Goal: Task Accomplishment & Management: Manage account settings

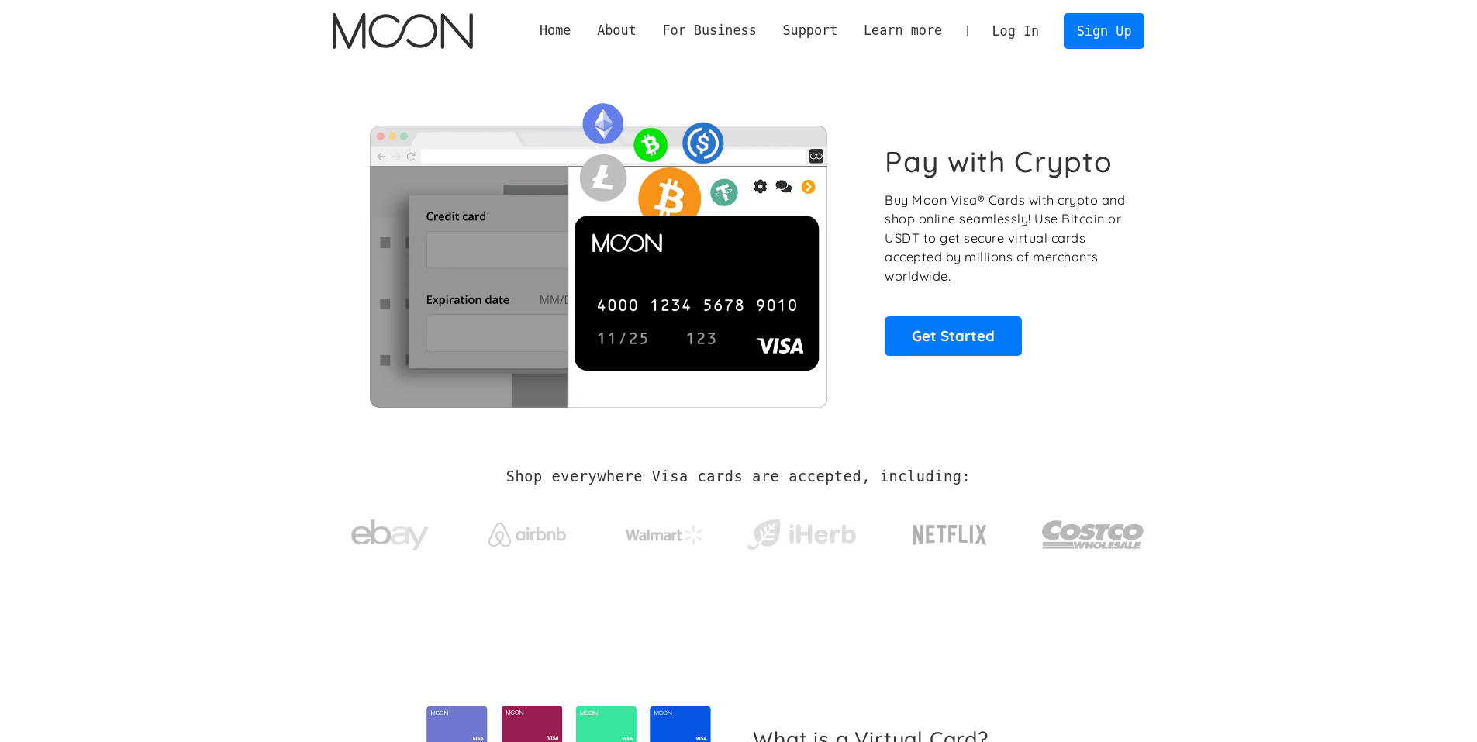
click at [1042, 30] on link "Log In" at bounding box center [1015, 31] width 73 height 34
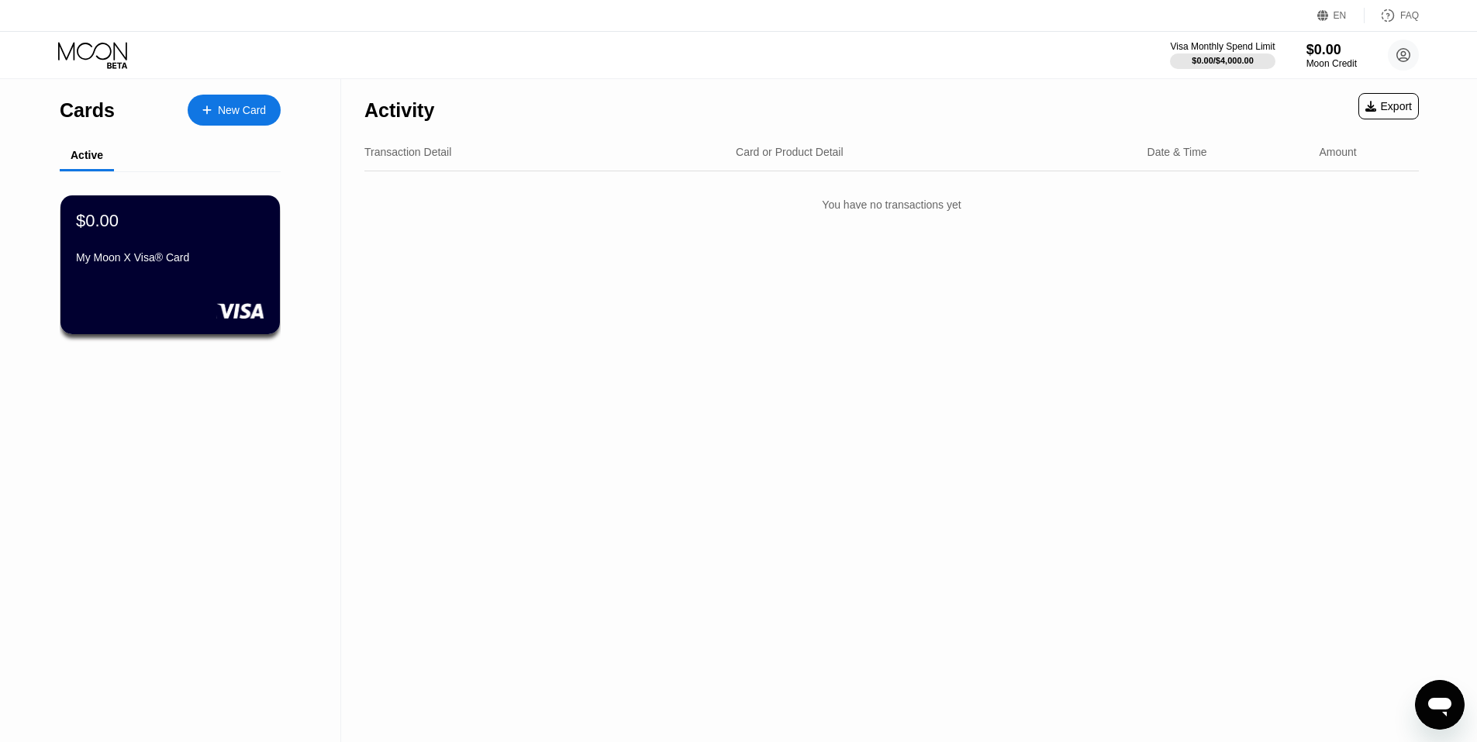
click at [1453, 699] on div "Open messaging window" at bounding box center [1439, 704] width 47 height 47
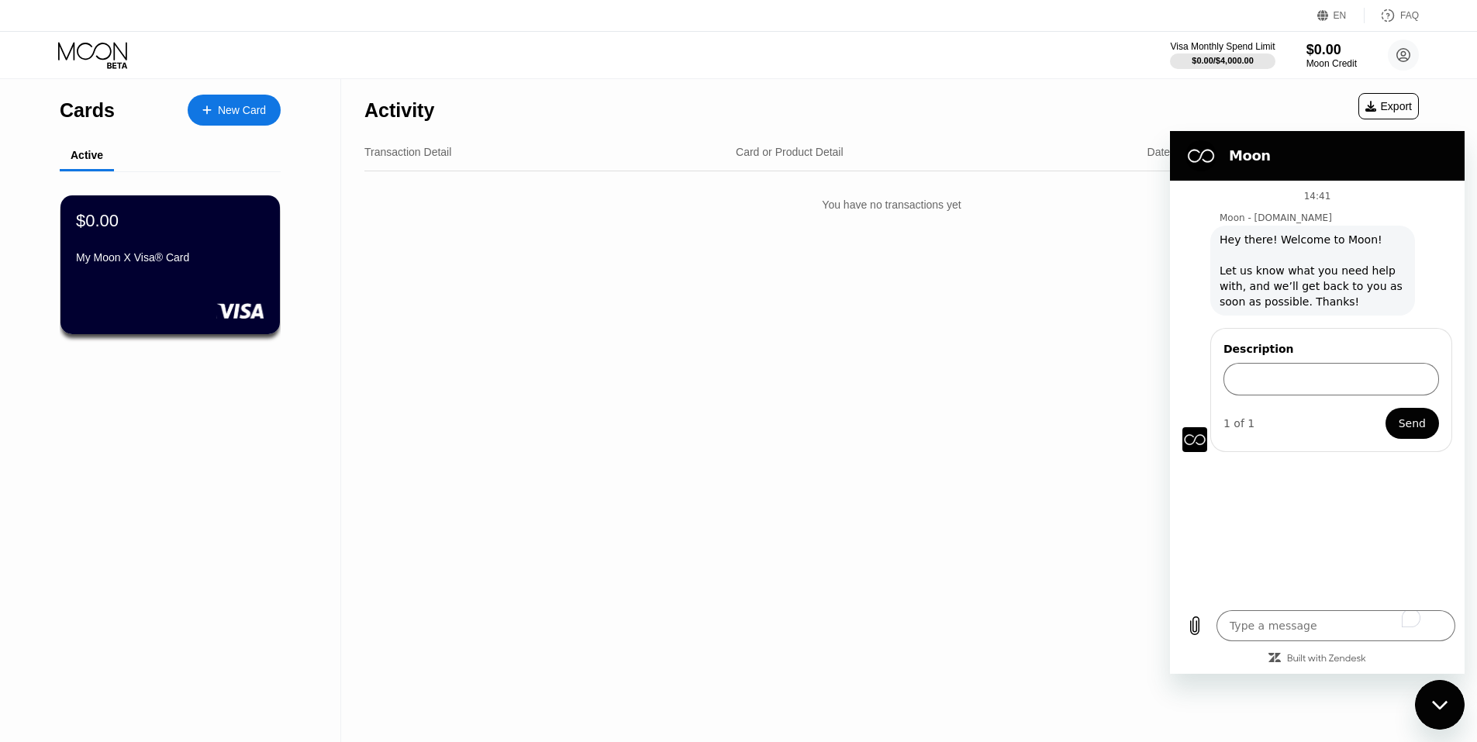
click at [629, 372] on div "Activity Export Transaction Detail Card or Product Detail Date & Time Amount Yo…" at bounding box center [891, 410] width 1101 height 663
type textarea "x"
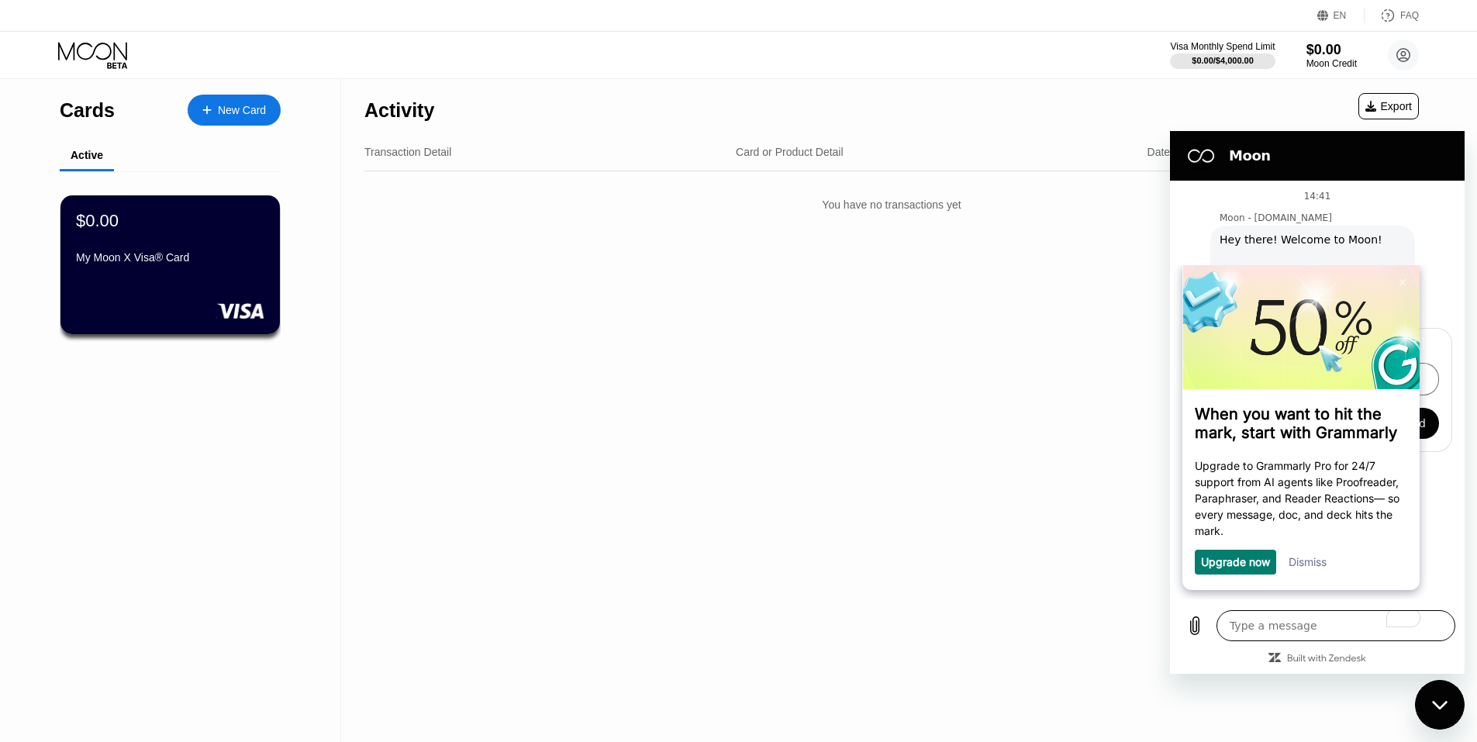
click at [1254, 617] on textarea "To enrich screen reader interactions, please activate Accessibility in Grammarl…" at bounding box center [1335, 625] width 239 height 31
click at [1302, 562] on link "Dismiss" at bounding box center [1307, 561] width 38 height 13
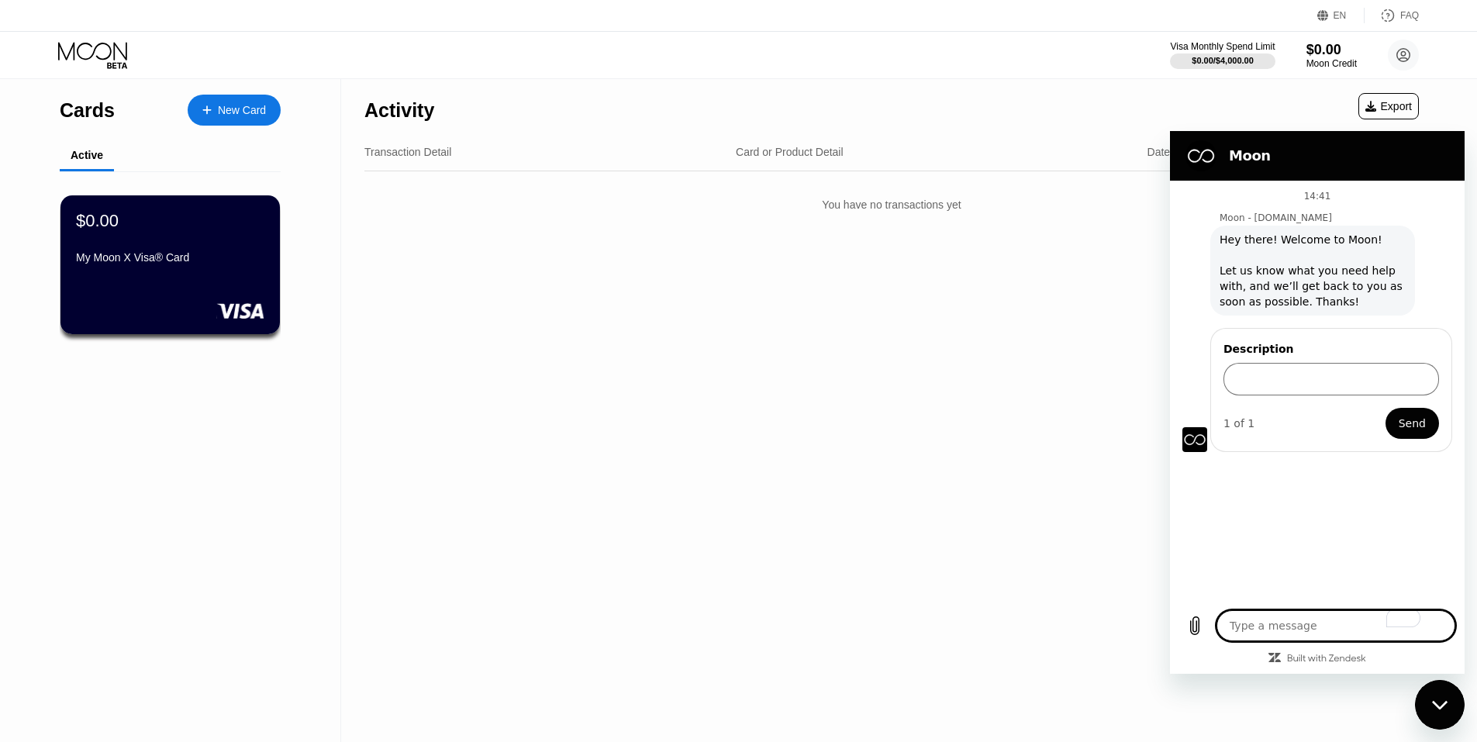
click at [1295, 627] on textarea "To enrich screen reader interactions, please activate Accessibility in Grammarl…" at bounding box center [1335, 625] width 239 height 31
type textarea "p"
type textarea "x"
type textarea "pa"
type textarea "x"
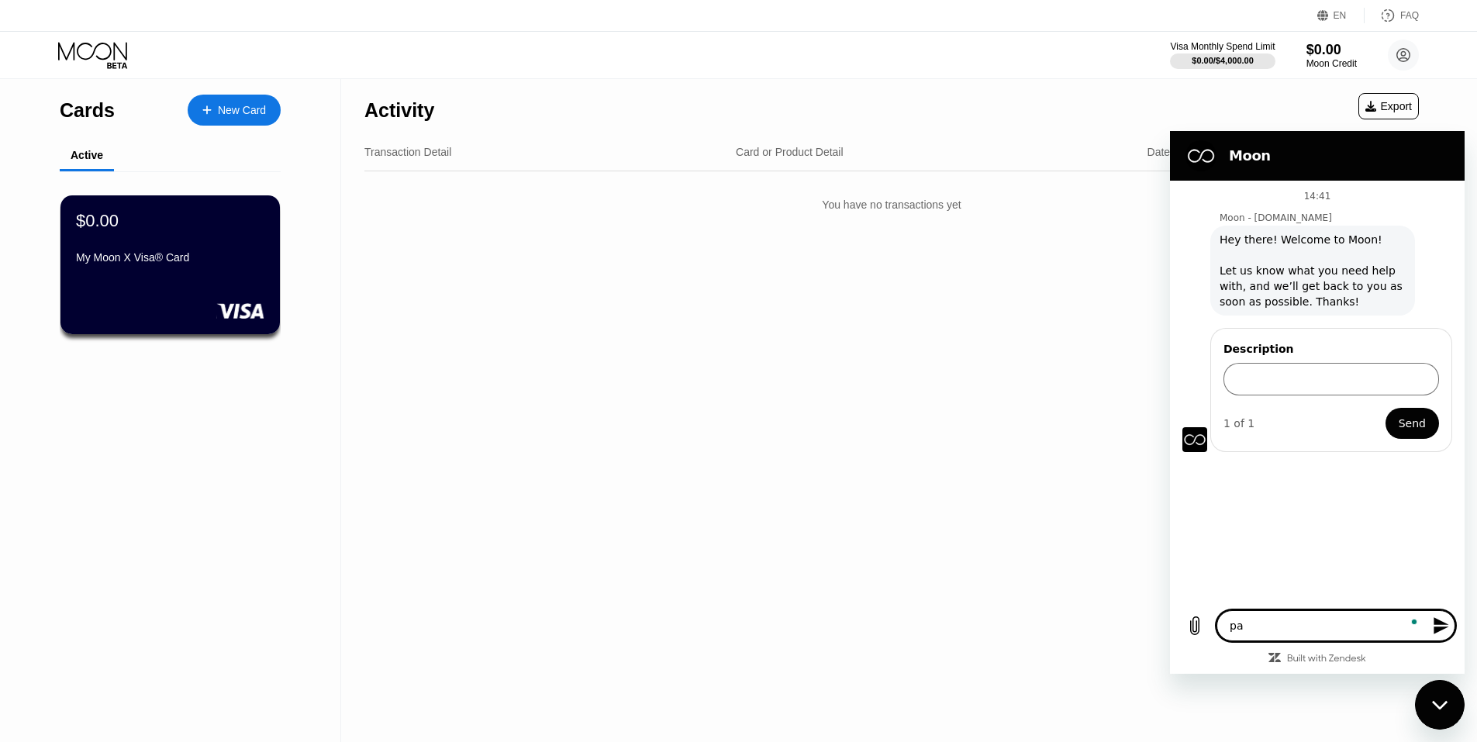
type textarea "pay"
type textarea "x"
type textarea "paym"
type textarea "x"
type textarea "payme"
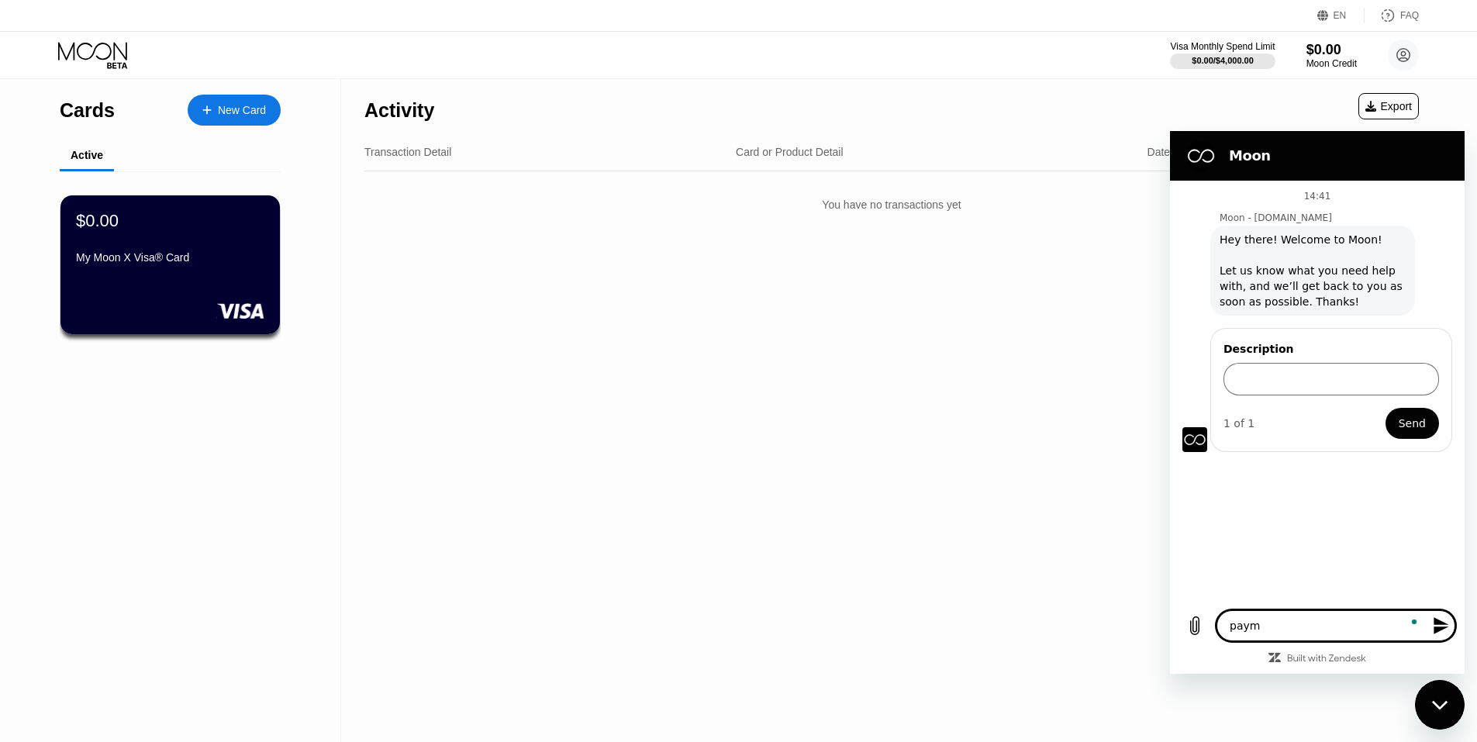
type textarea "x"
type textarea "paymen"
type textarea "x"
type textarea "payment"
type textarea "x"
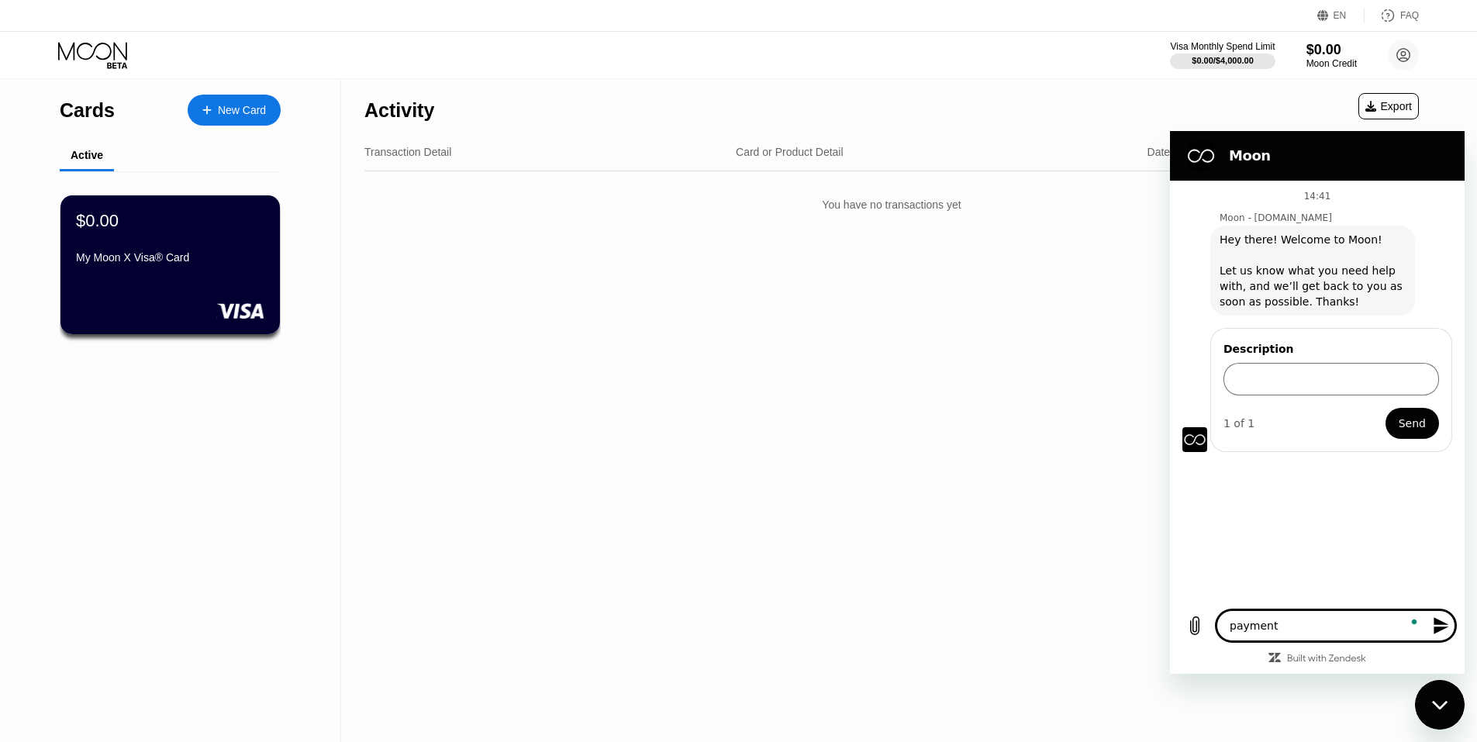
type textarea "payment"
type textarea "x"
type textarea "payment o"
type textarea "x"
type textarea "payment of"
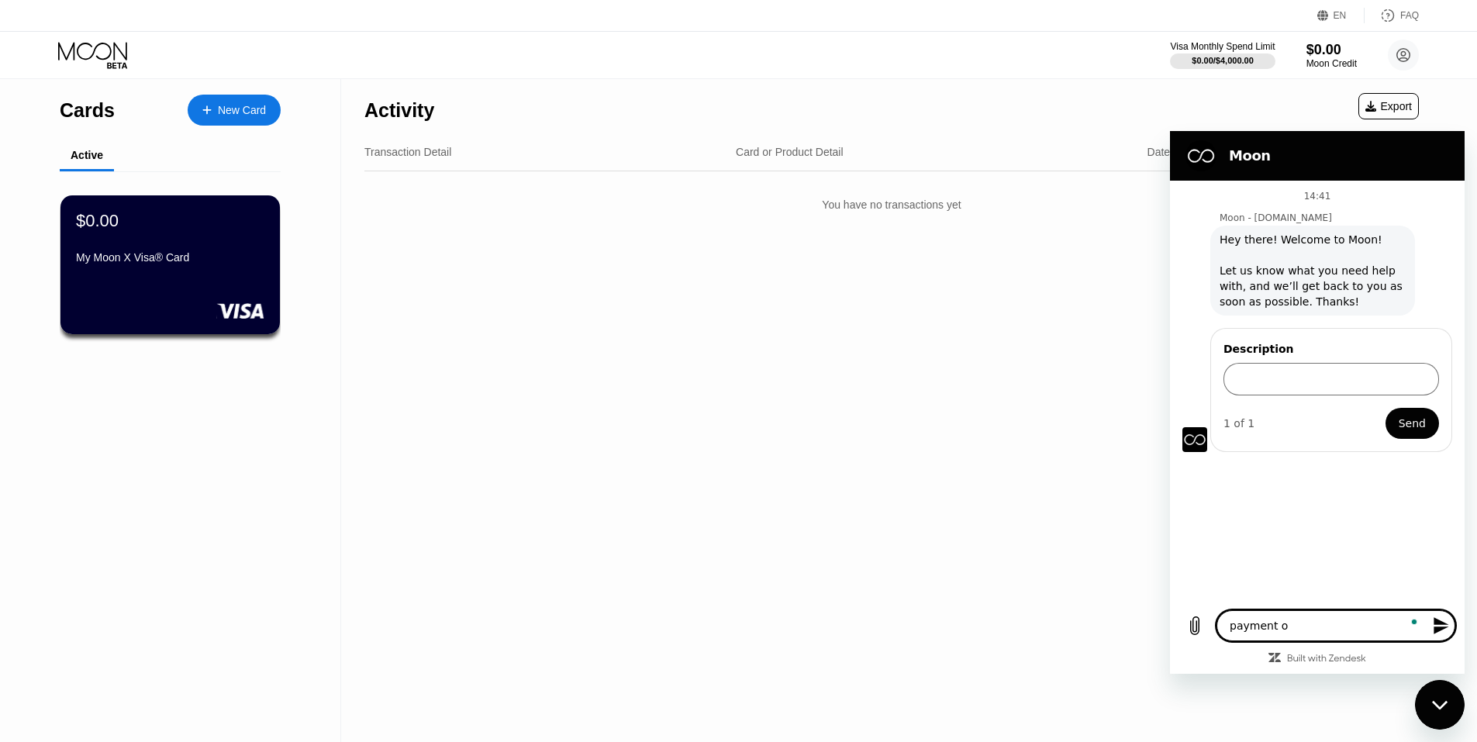
type textarea "x"
type textarea "payment of"
type textarea "x"
type textarea "payment of f"
type textarea "x"
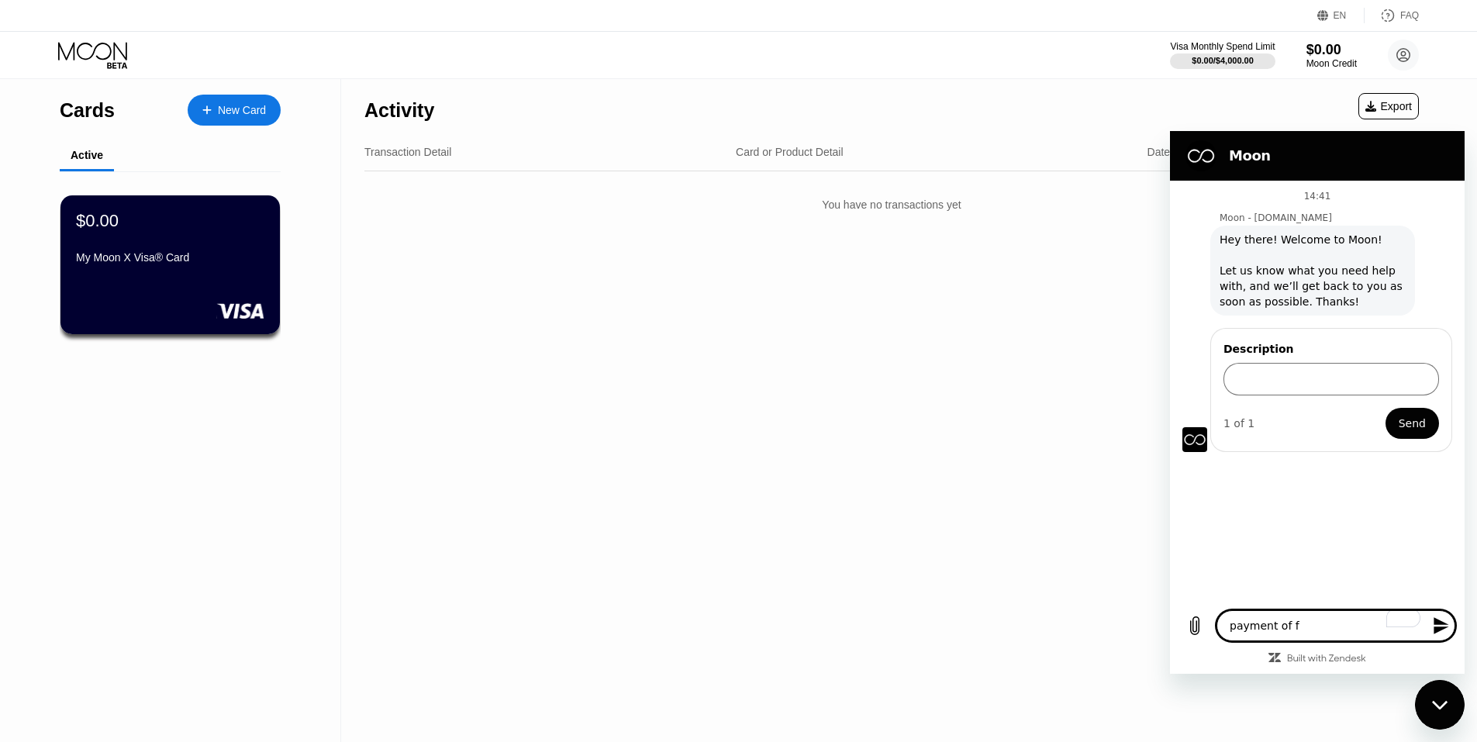
type textarea "payment of fi"
type textarea "x"
type textarea "payment of fig"
type textarea "x"
type textarea "payment of figm"
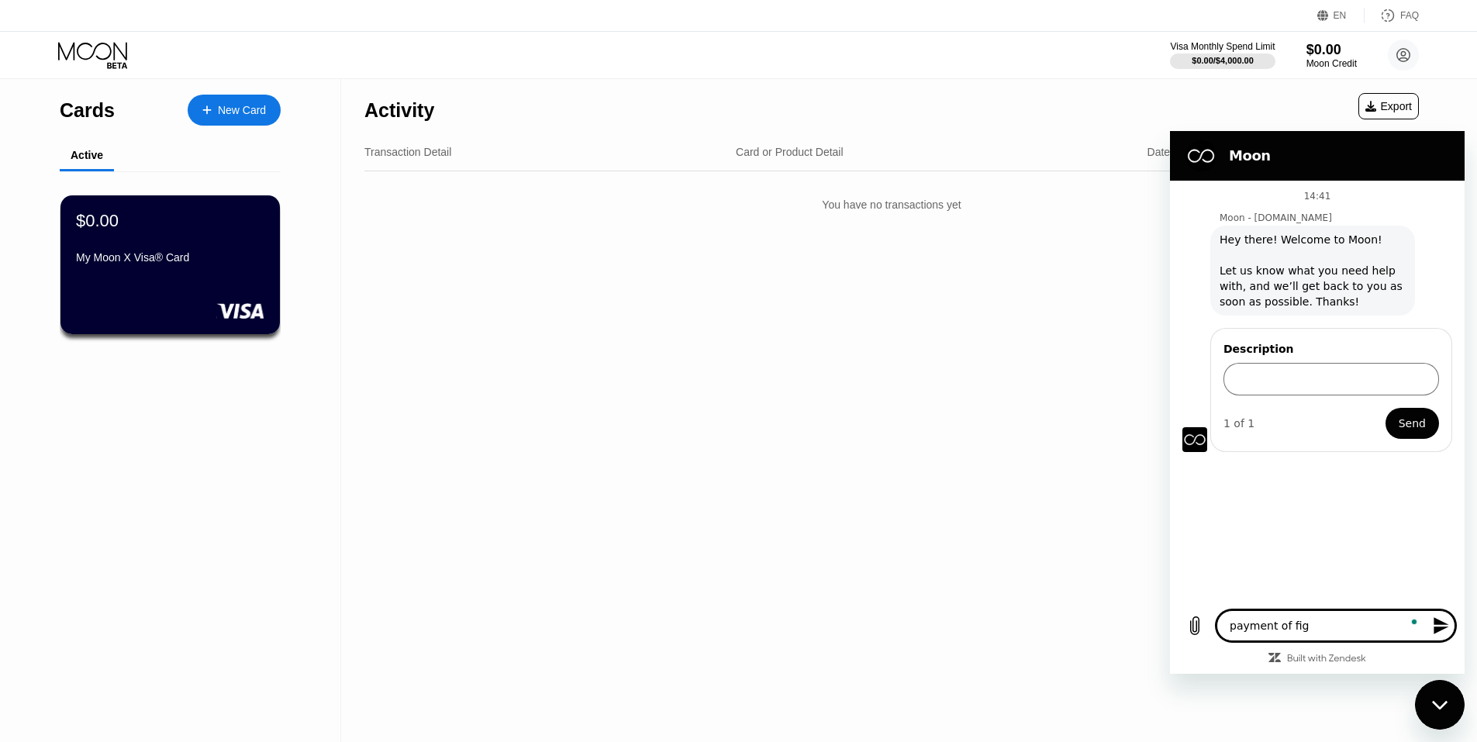
type textarea "x"
type textarea "payment of figma"
type textarea "x"
type textarea "payment of figma"
type textarea "x"
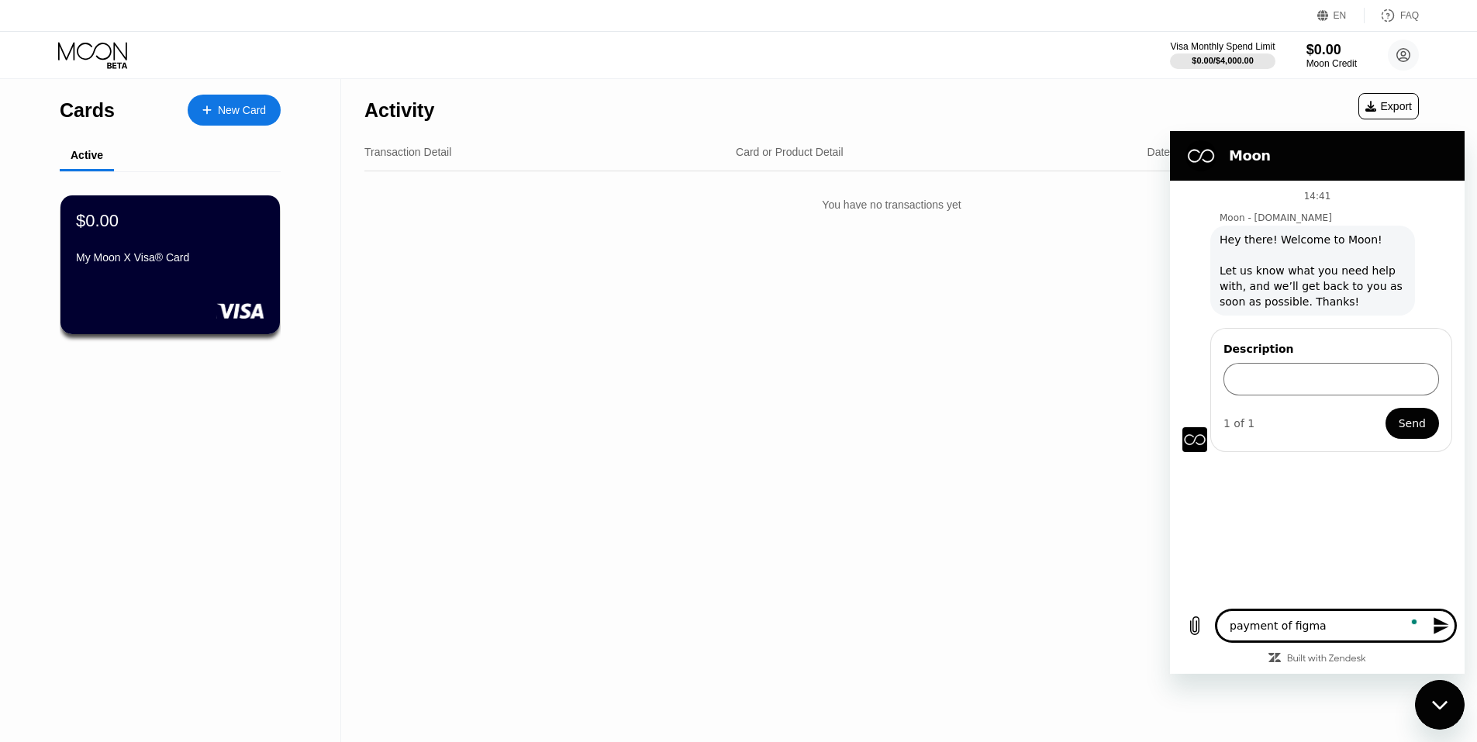
type textarea "payment of figma a"
type textarea "x"
type textarea "payment of figma as"
type textarea "x"
type textarea "payment of figma ask"
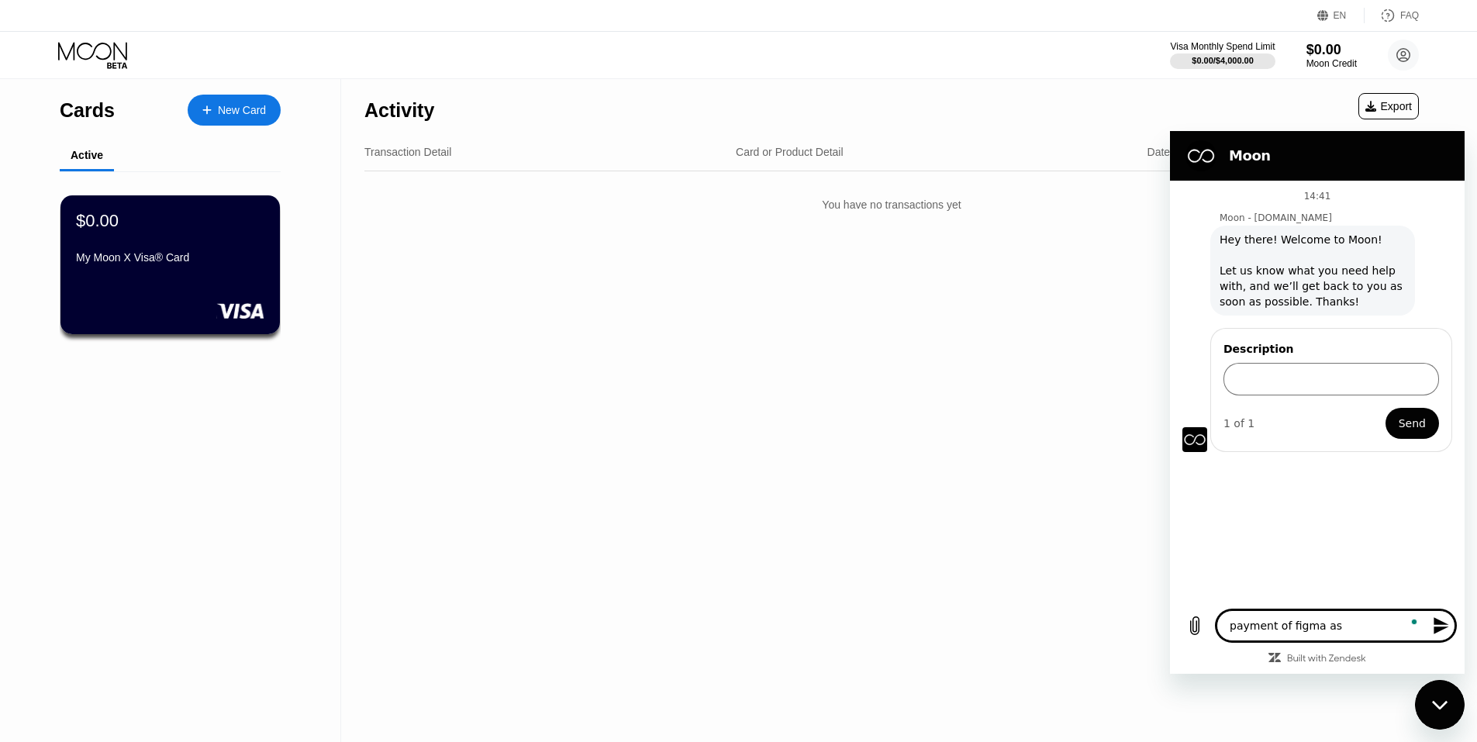
type textarea "x"
type textarea "payment of figma ask"
type textarea "x"
type textarea "payment of figma ask"
type textarea "x"
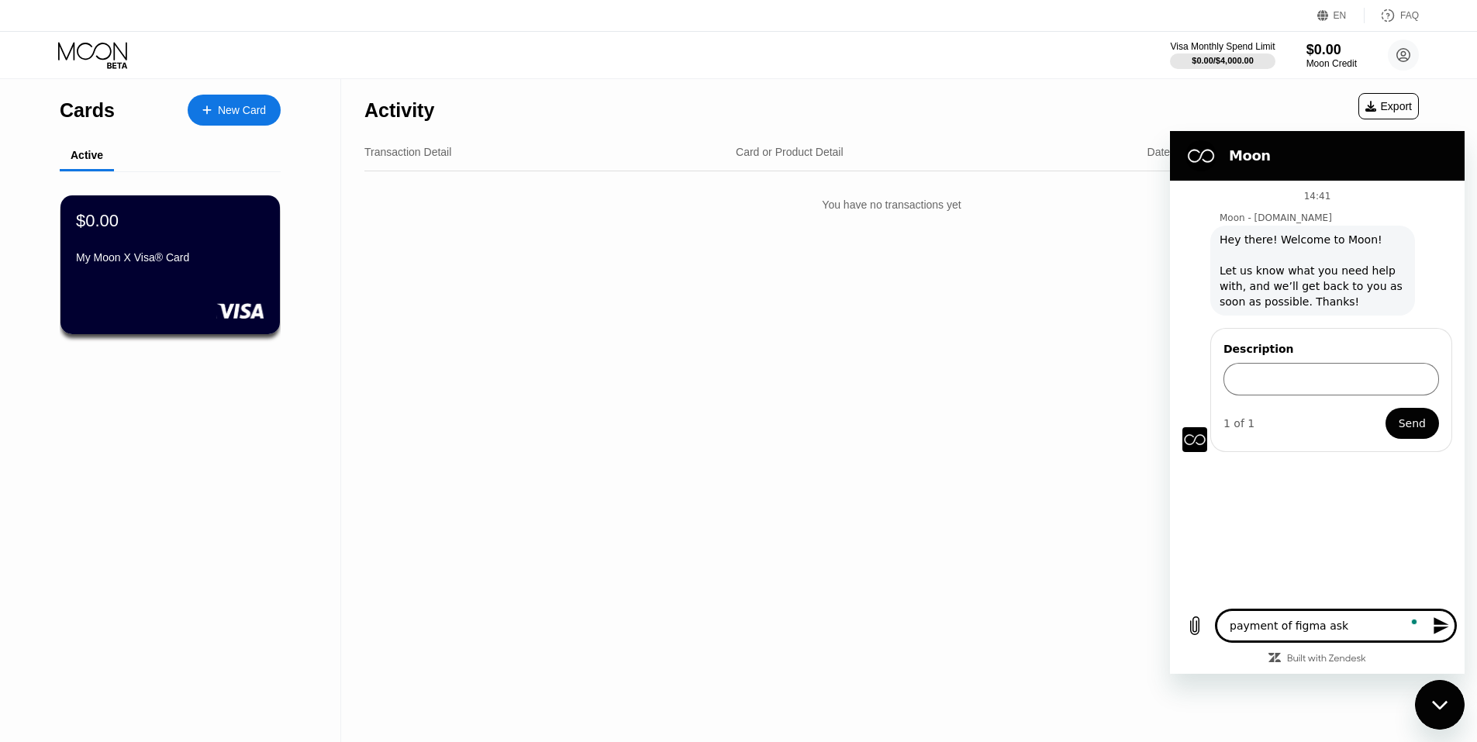
type textarea "payment of [PERSON_NAME] asks"
type textarea "x"
type textarea "payment of [PERSON_NAME] asks"
type textarea "x"
type textarea "payment of [PERSON_NAME] asks m"
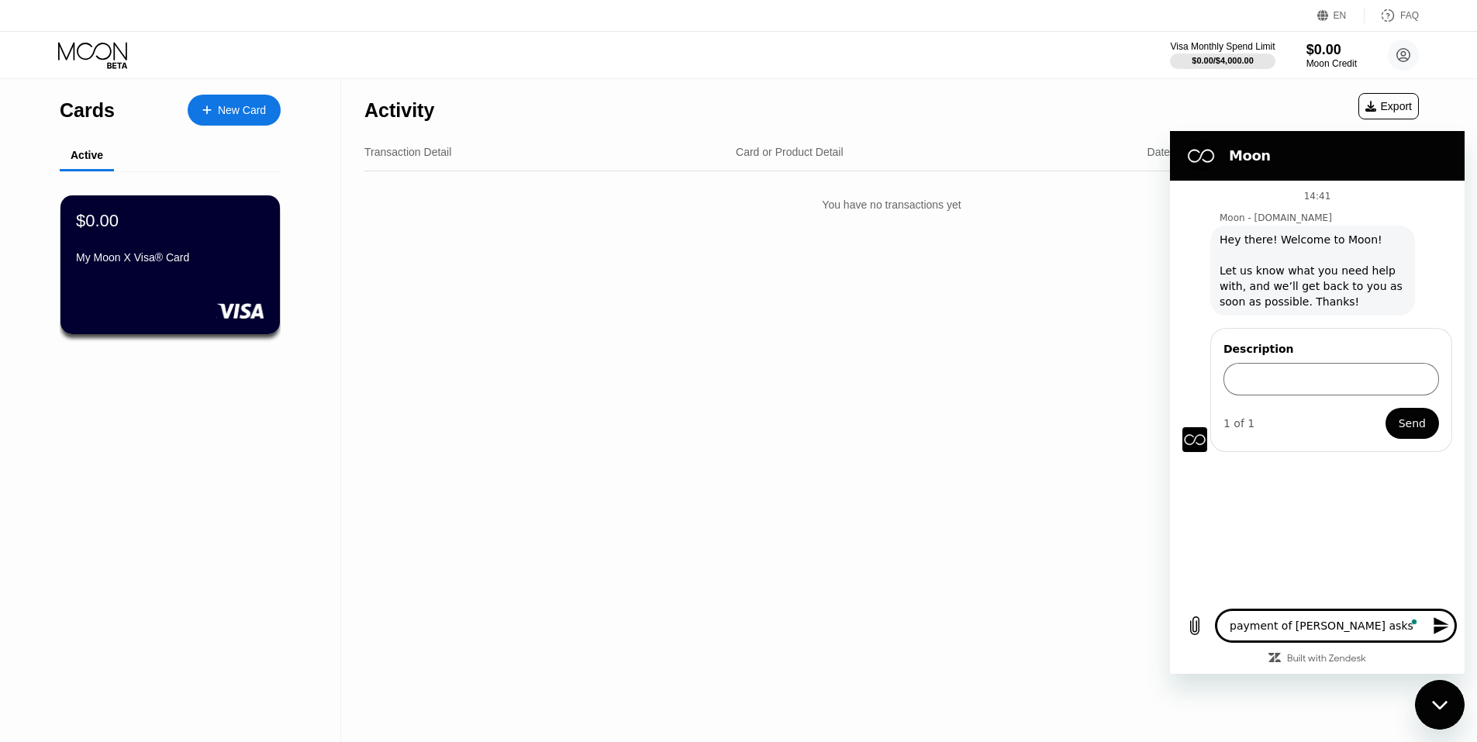
type textarea "x"
type textarea "payment of [PERSON_NAME] asks me"
type textarea "x"
type textarea "payment of [PERSON_NAME] asks me"
type textarea "x"
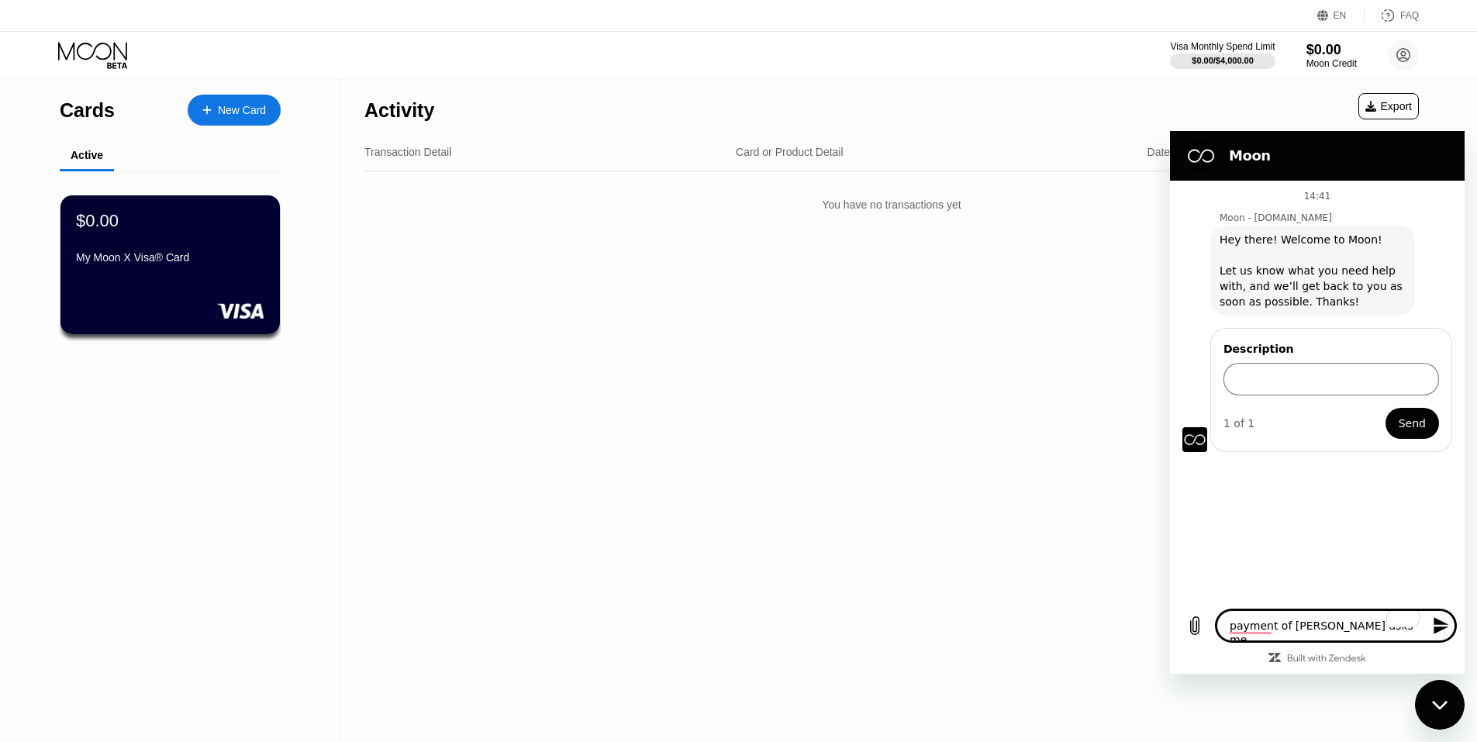
type textarea "payment of [PERSON_NAME] asks me z"
type textarea "x"
type textarea "payment of [PERSON_NAME] asks me [PERSON_NAME]"
type textarea "x"
type textarea "payment of [PERSON_NAME] asks me zip"
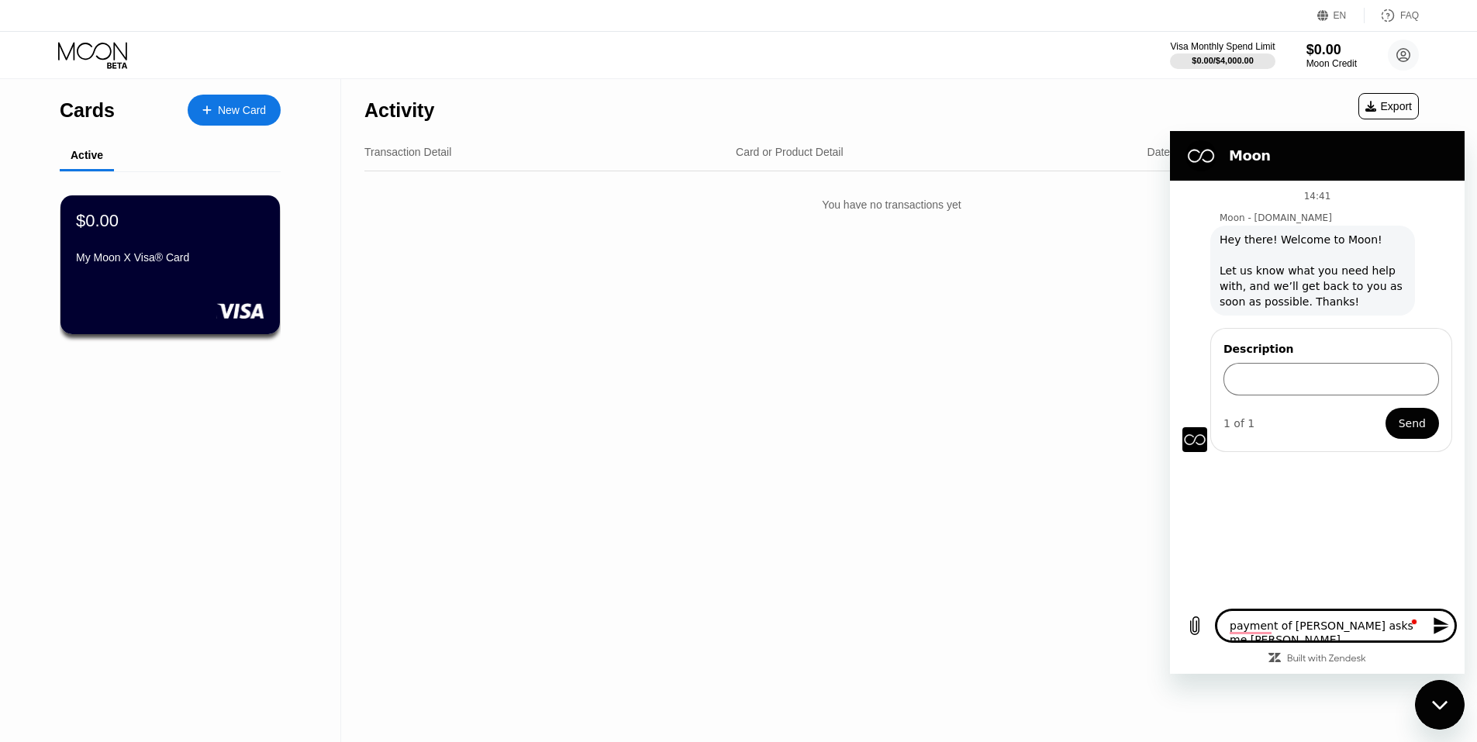
type textarea "x"
type textarea "payment of [PERSON_NAME] asks me zip"
type textarea "x"
type textarea "payment of [PERSON_NAME] asks me zip d"
type textarea "x"
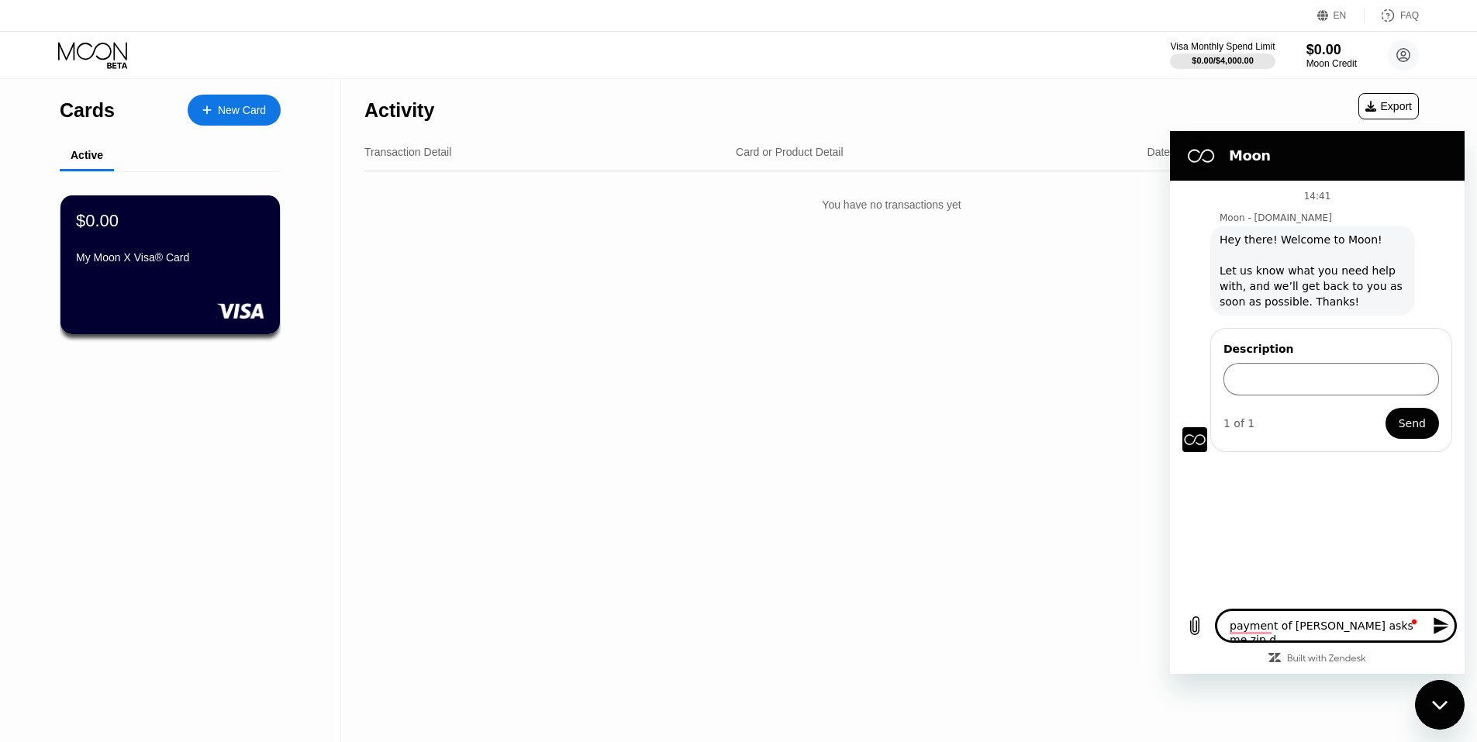
type textarea "payment of [PERSON_NAME] asks me zip dp"
type textarea "x"
type textarea "payment of [PERSON_NAME] asks me zip d"
type textarea "x"
type textarea "payment of [PERSON_NAME] asks me zip"
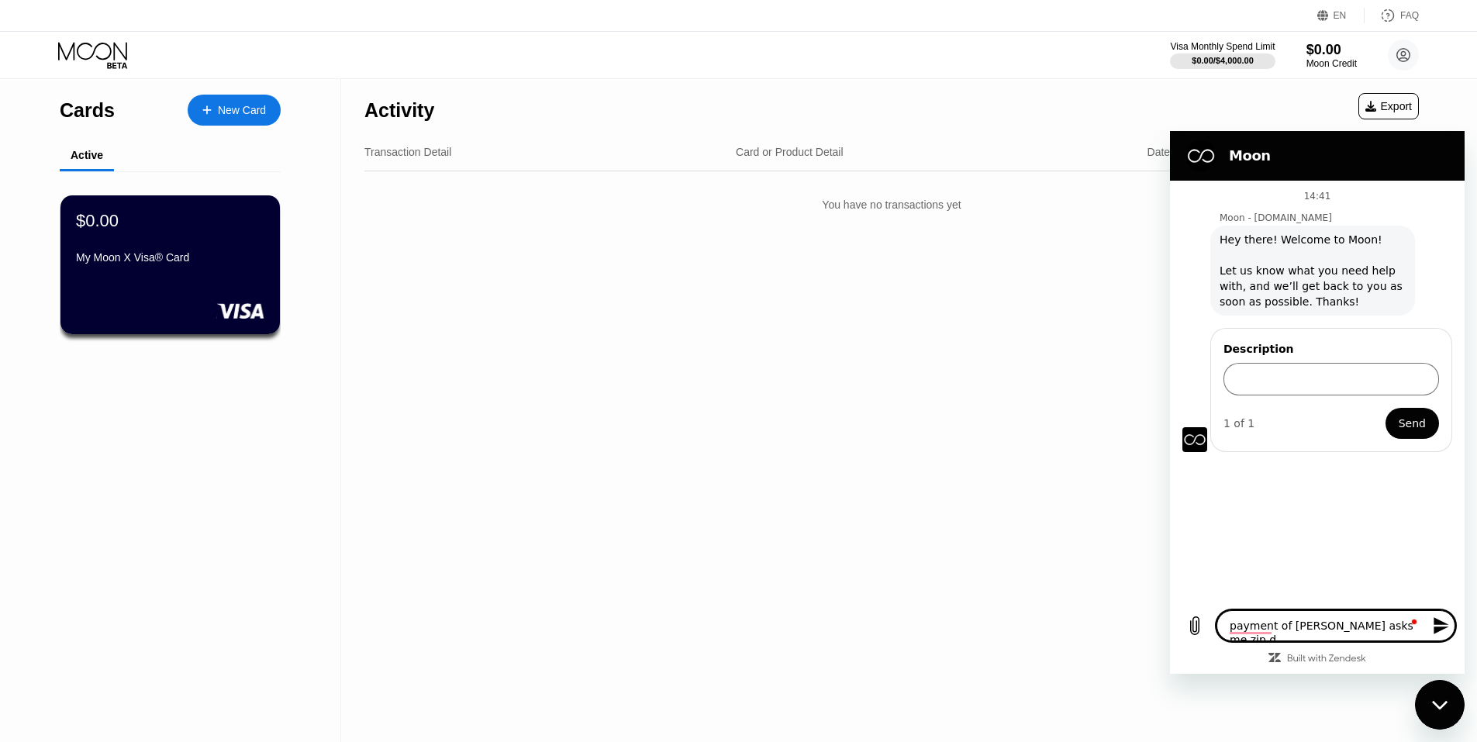
type textarea "x"
type textarea "payment of [PERSON_NAME] asks me zip d"
type textarea "x"
type textarea "payment of [PERSON_NAME] asks me zip do"
type textarea "x"
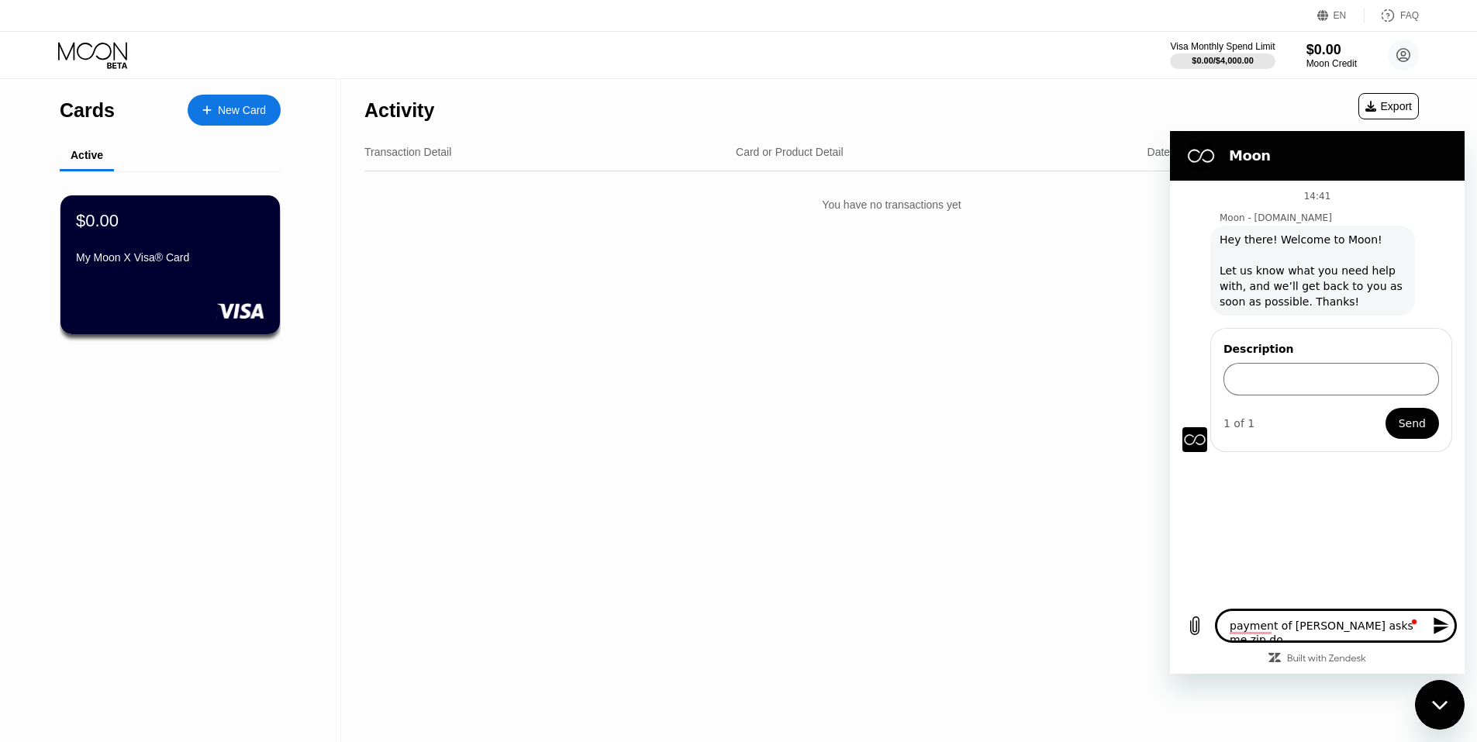
type textarea "payment of [PERSON_NAME] asks me zip d"
type textarea "x"
type textarea "payment of [PERSON_NAME] asks me zip"
type textarea "x"
type textarea "payment of [PERSON_NAME] asks me zip c"
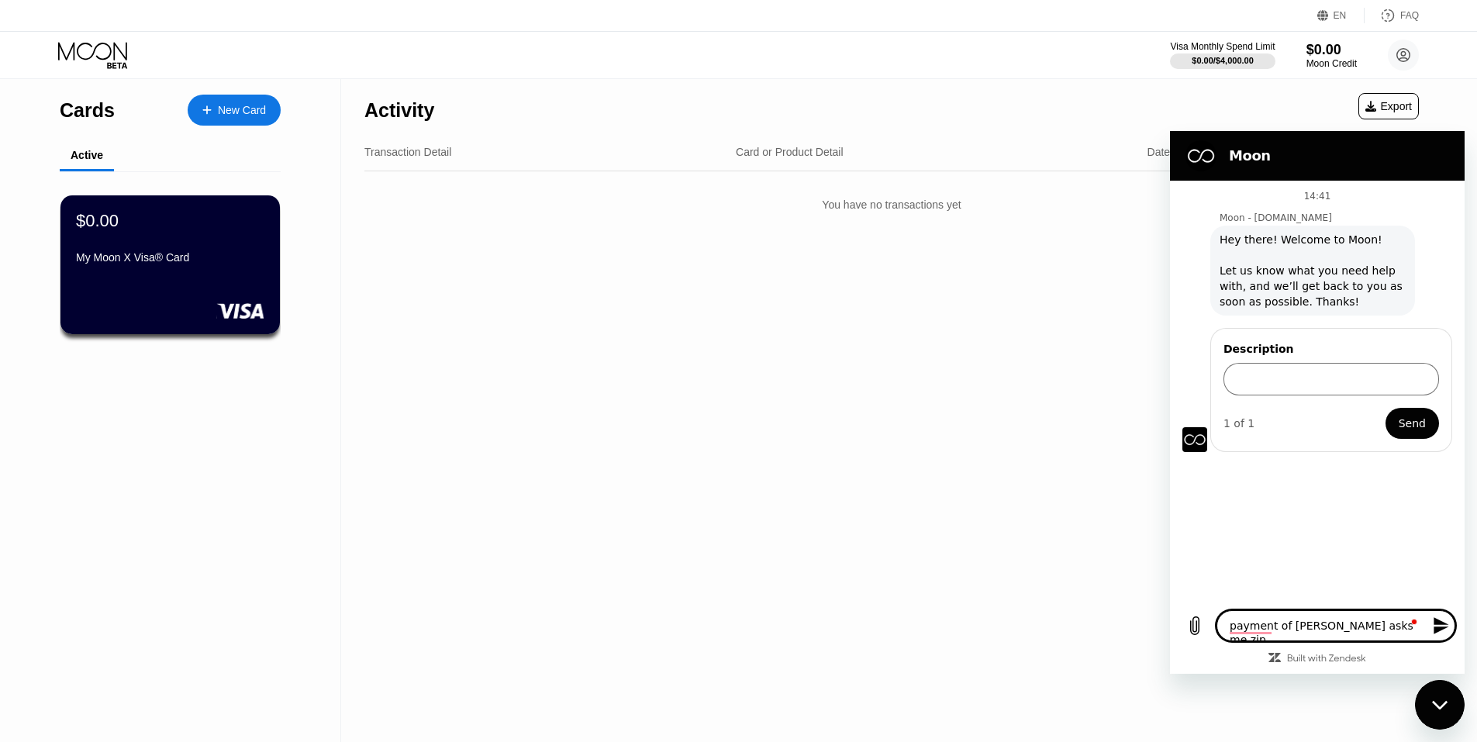
type textarea "x"
type textarea "payment of [PERSON_NAME] asks me zip co"
type textarea "x"
type textarea "payment of [PERSON_NAME] asks me zip cod"
type textarea "x"
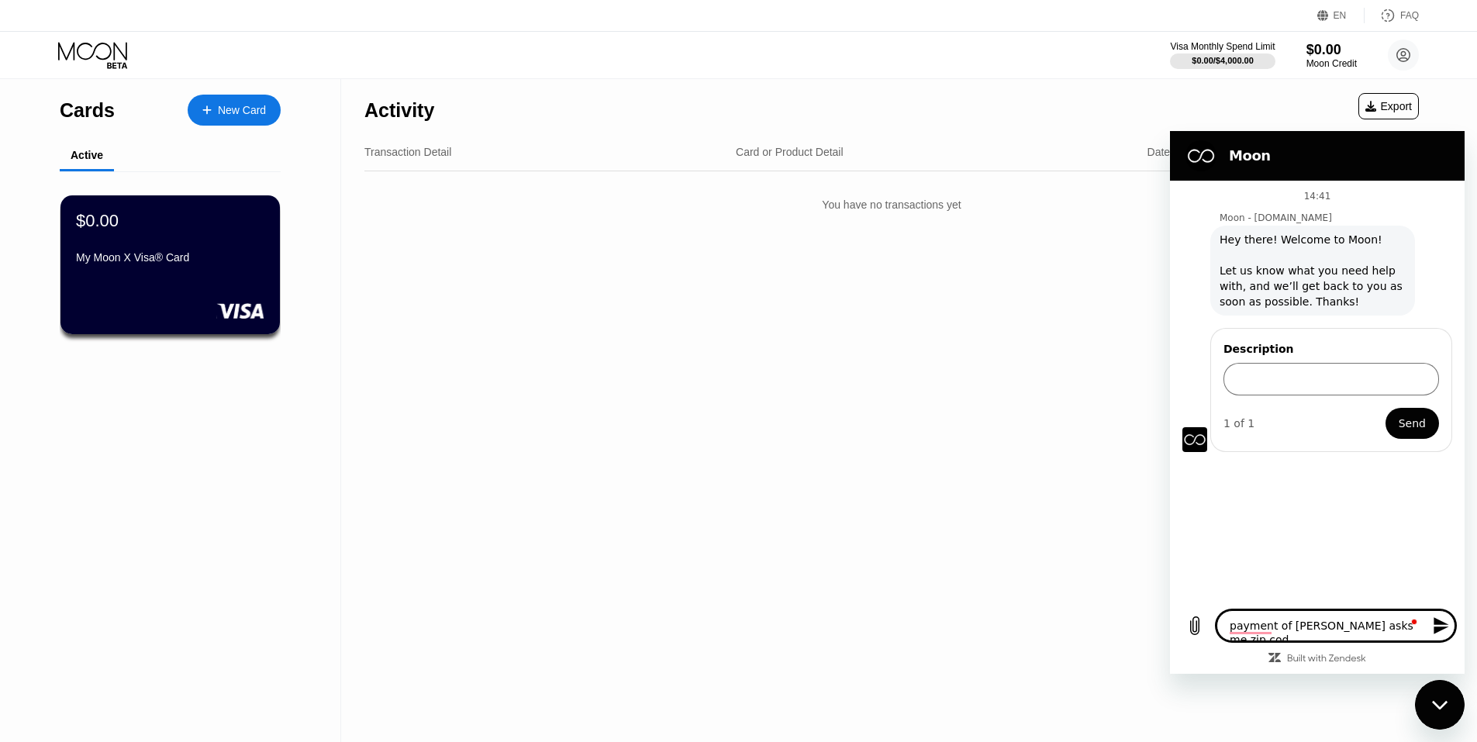
type textarea "payment of [PERSON_NAME] asks me zip code"
type textarea "x"
type textarea "payment of [PERSON_NAME] asks me zip code"
type textarea "x"
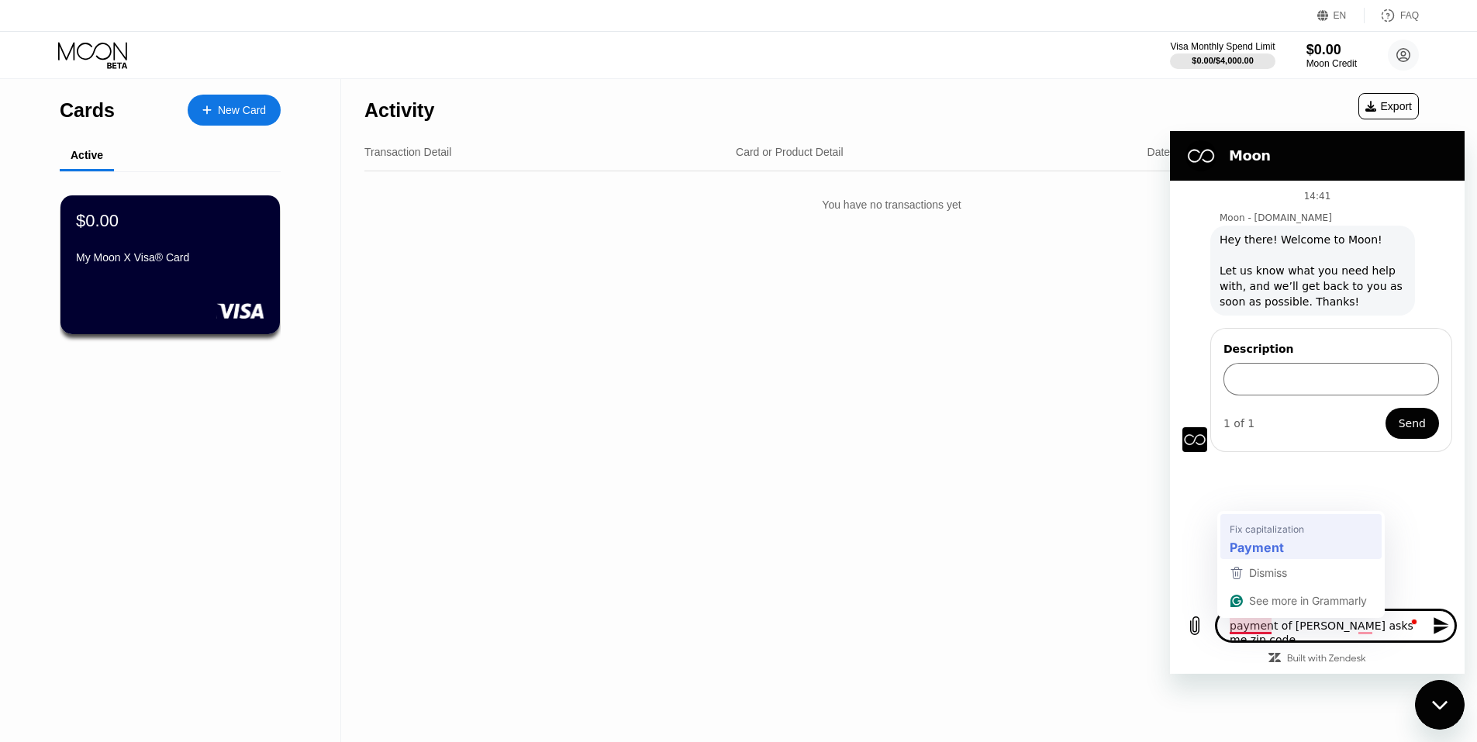
type textarea "Payment of [PERSON_NAME] asks me zip code"
type textarea "x"
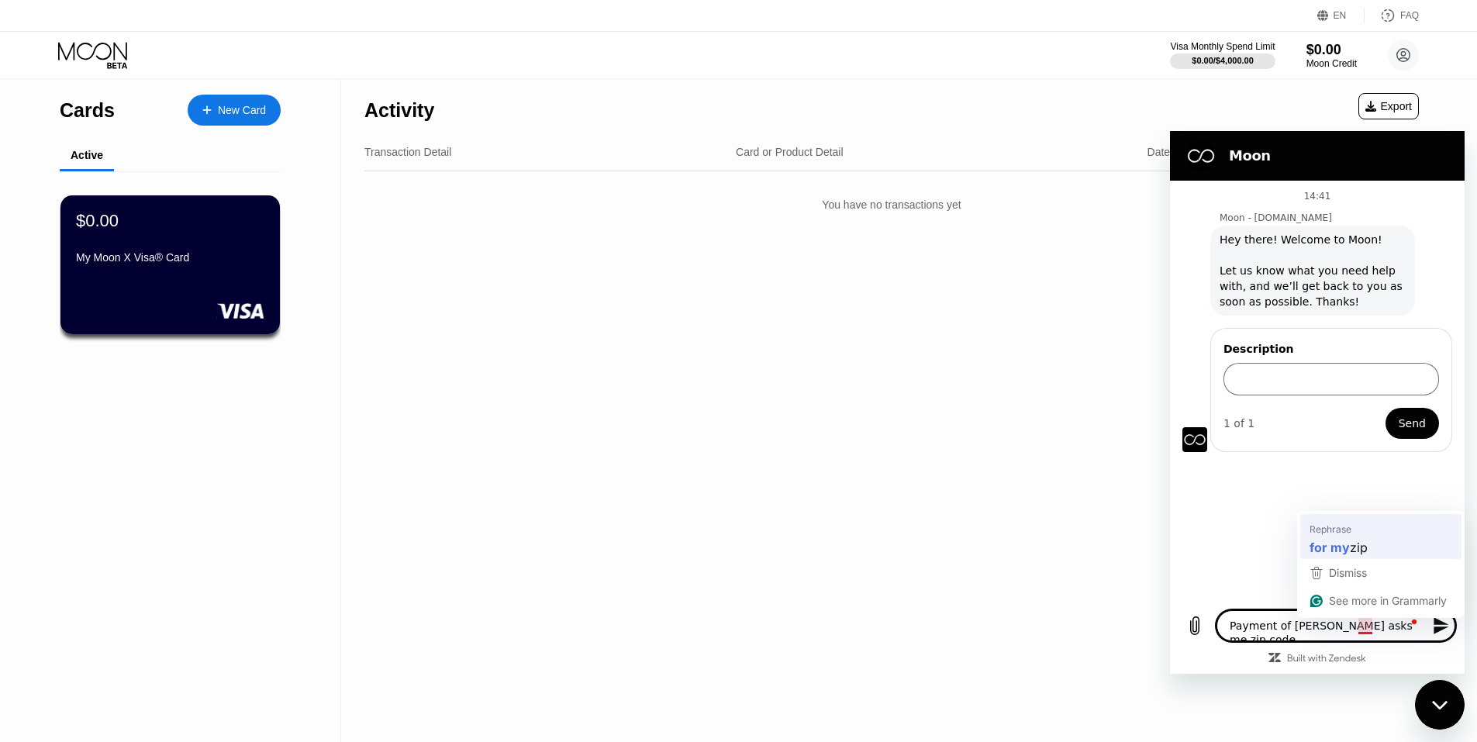
type textarea "Payment of [PERSON_NAME] asks me for my zip code"
type textarea "x"
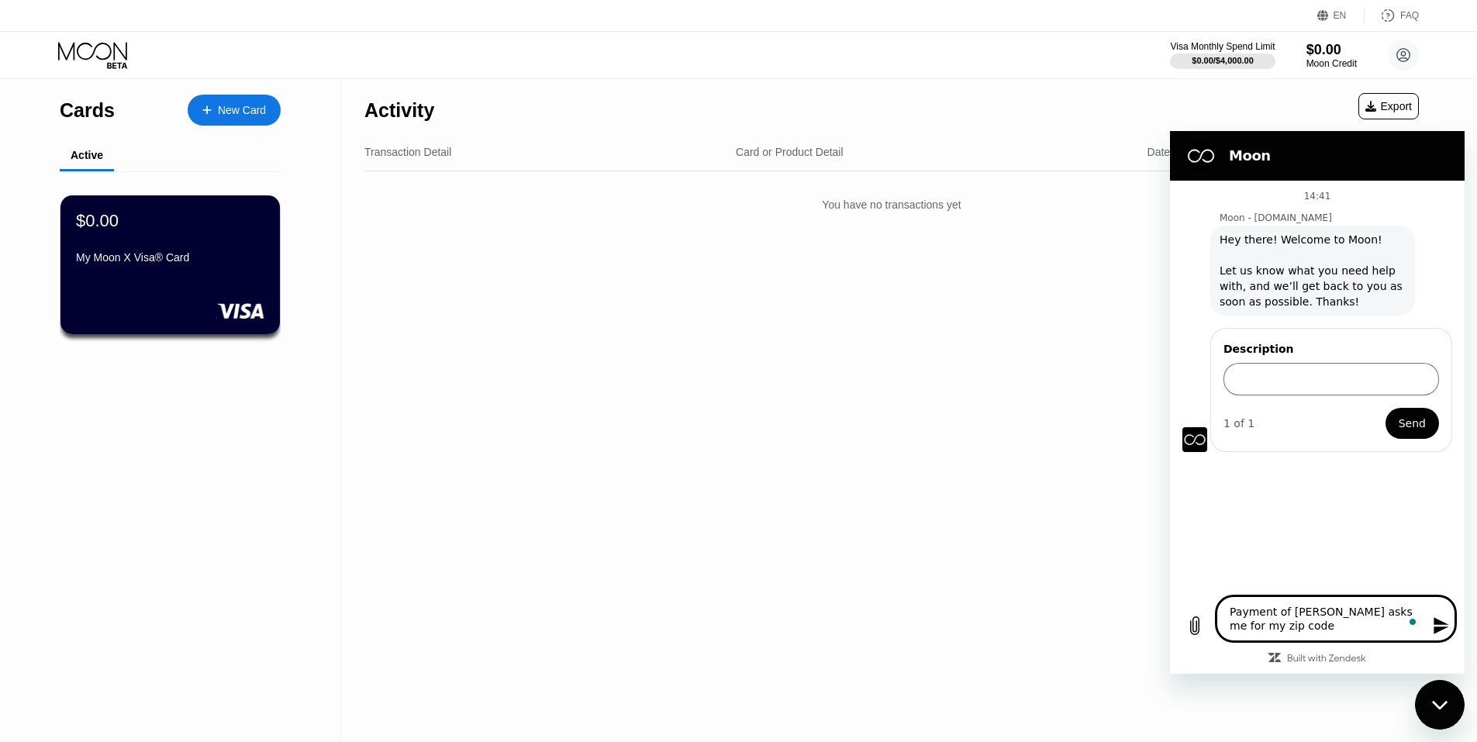
click at [1325, 631] on textarea "Payment of [PERSON_NAME] asks me for my zip code" at bounding box center [1335, 618] width 239 height 45
type textarea "Payment of [PERSON_NAME] asks me for my zip code w"
type textarea "x"
type textarea "Payment of [PERSON_NAME] asks me for my zip code wi"
type textarea "x"
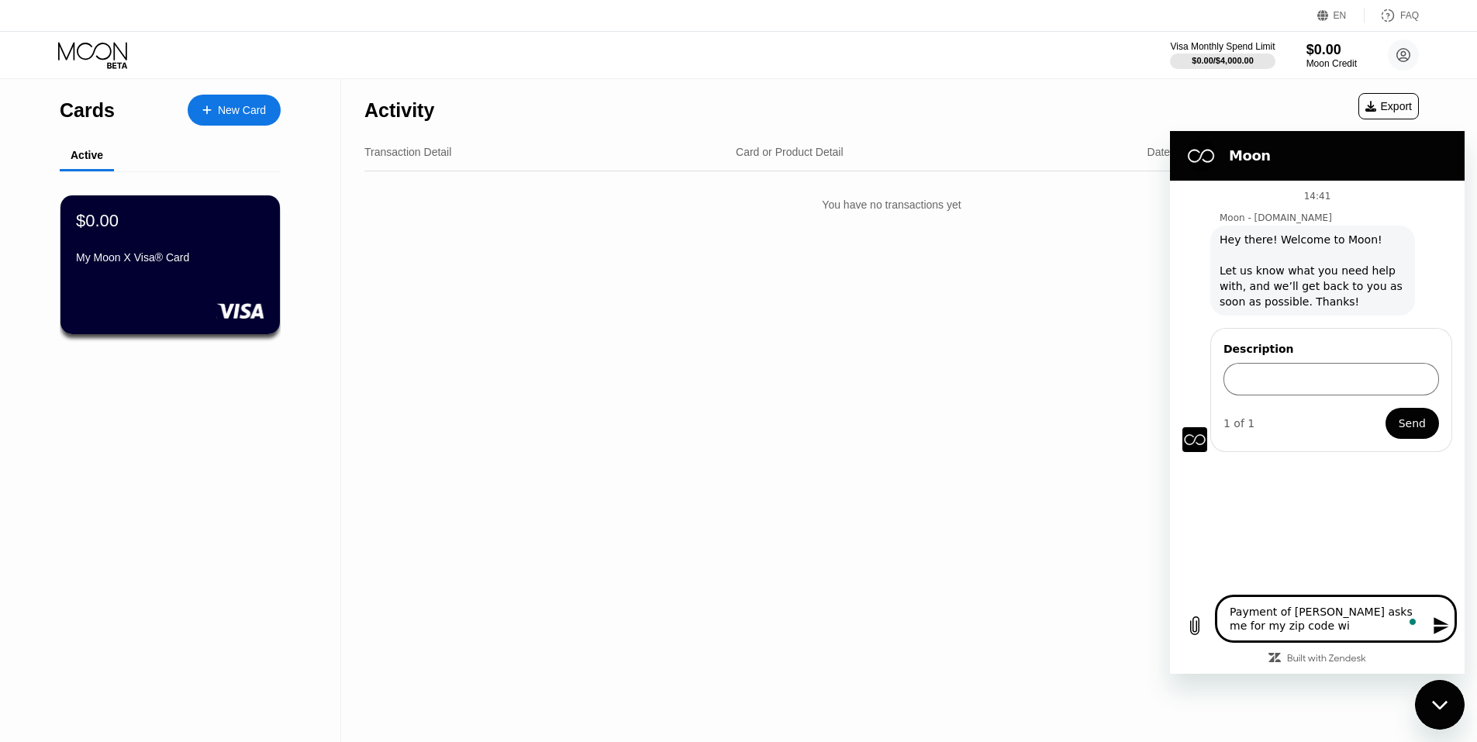
type textarea "Payment of [PERSON_NAME] asks me for my zip code wil"
type textarea "x"
type textarea "Payment of [PERSON_NAME] asks me for my zip code will"
type textarea "x"
type textarea "Payment of [PERSON_NAME] asks me for my zip code will"
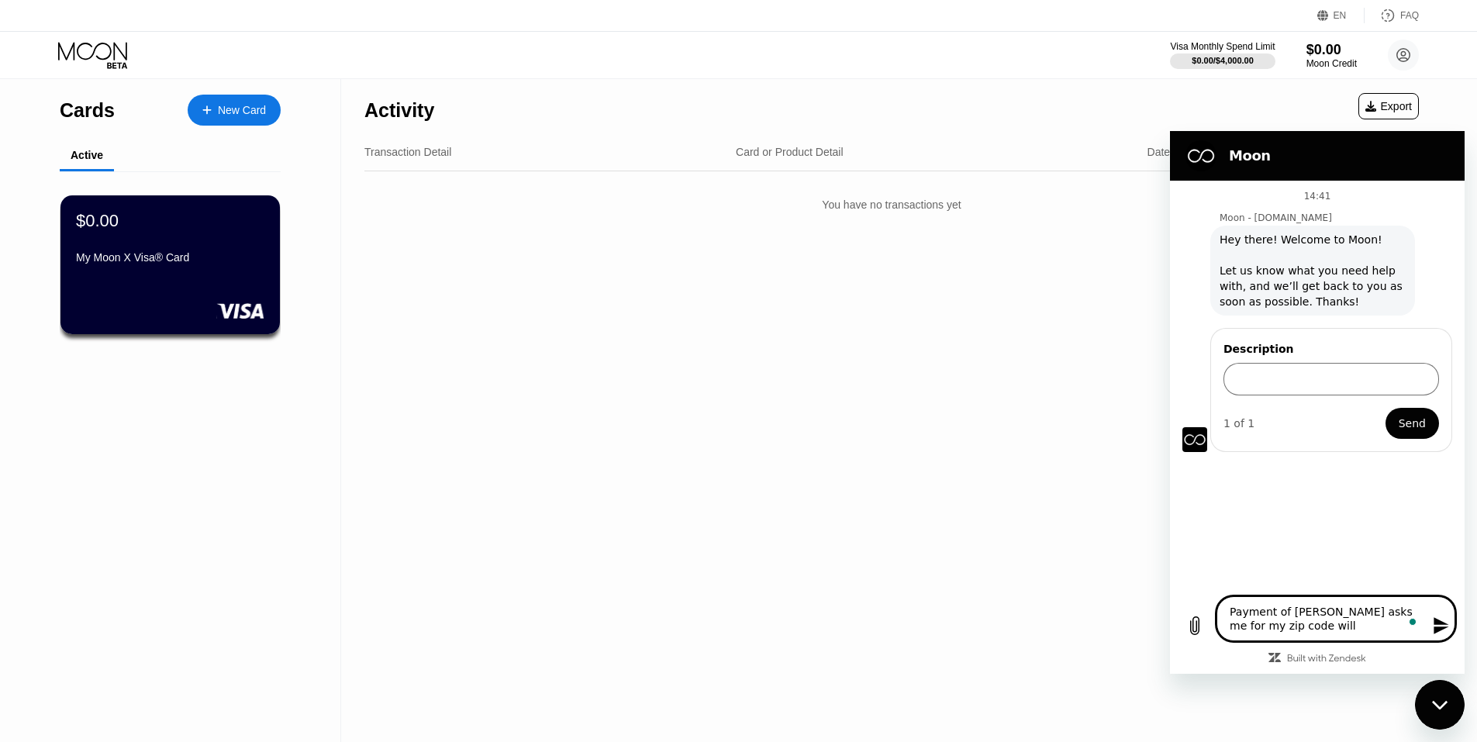
type textarea "x"
type textarea "Payment of [PERSON_NAME] asks me for my zip code will u"
type textarea "x"
type textarea "Payment of [PERSON_NAME] asks me for my zip code will u"
type textarea "x"
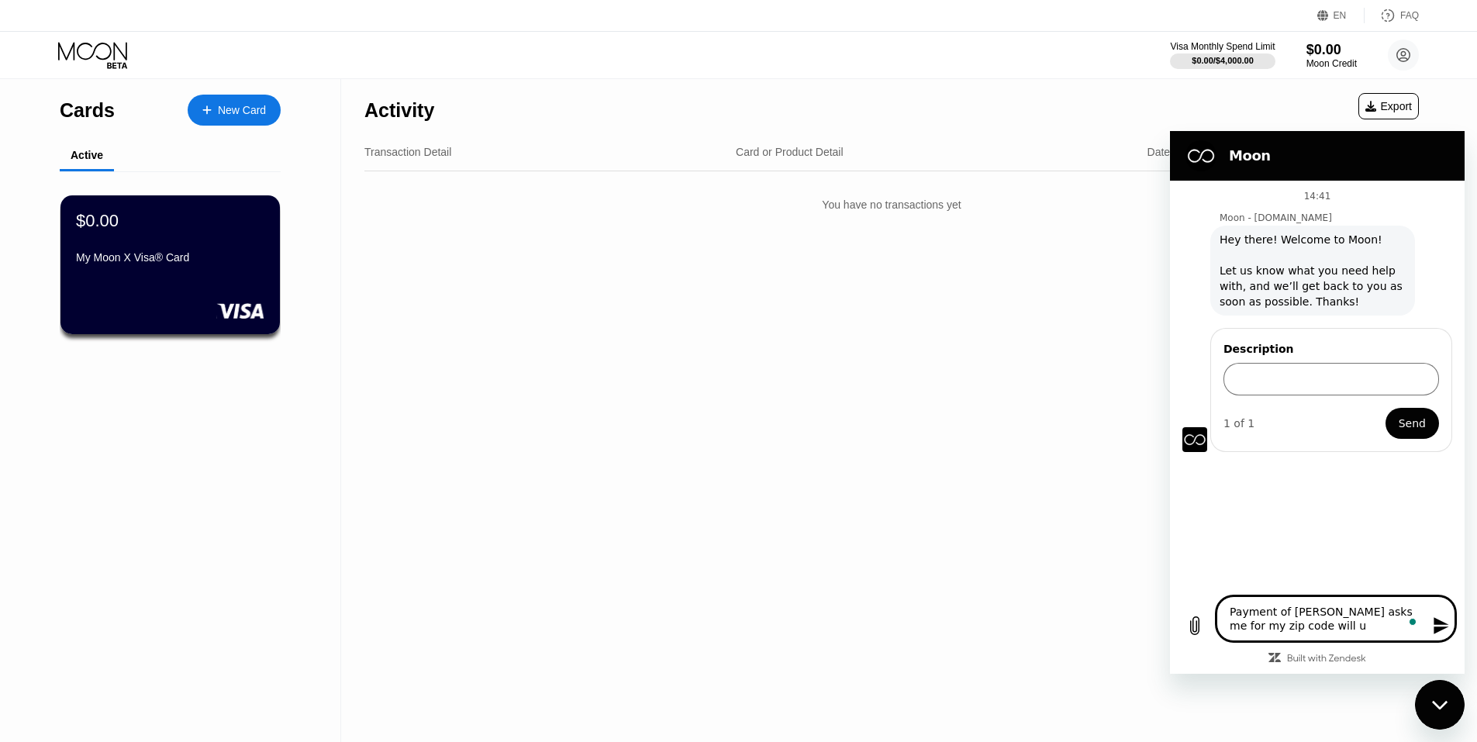
type textarea "Payment of [PERSON_NAME] asks me for my zip code will u g"
type textarea "x"
type textarea "Payment of [PERSON_NAME] asks me for my zip code will u gi"
type textarea "x"
type textarea "Payment of [PERSON_NAME] asks me for my zip code will u giv"
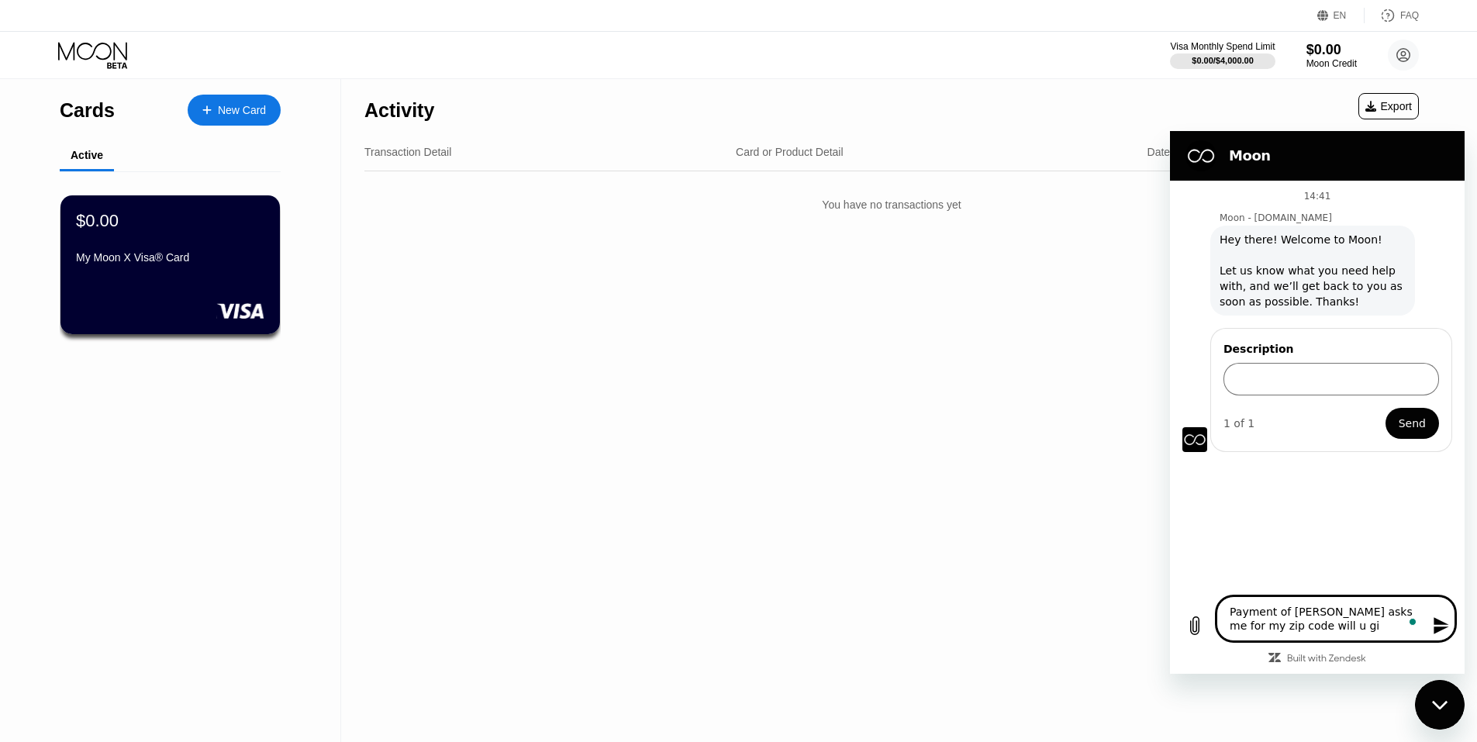
type textarea "x"
type textarea "Payment of [PERSON_NAME] asks me for my zip code will u give"
type textarea "x"
type textarea "Payment of [PERSON_NAME] asks me for my zip code will u give"
type textarea "x"
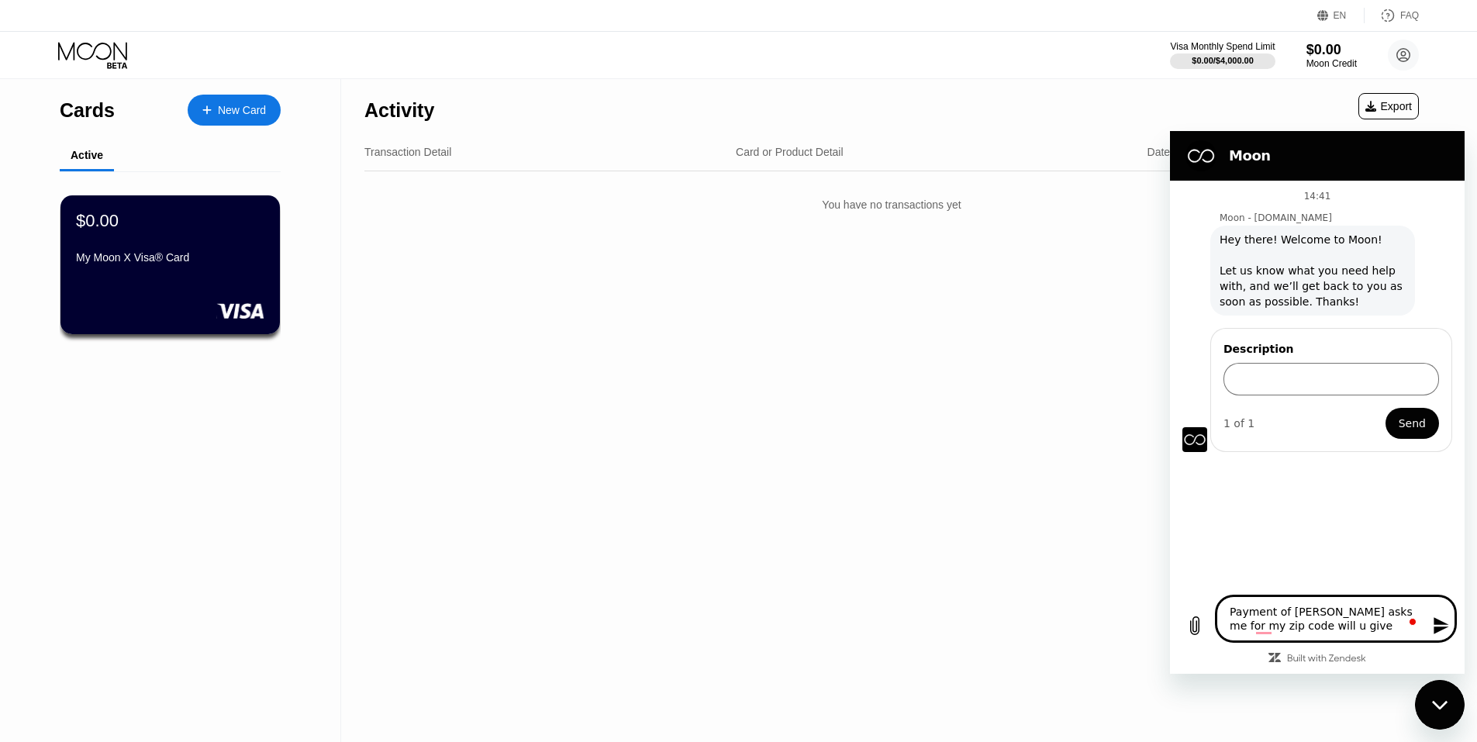
type textarea "Payment of [PERSON_NAME] asks me for my zip code will u give u"
type textarea "x"
type textarea "Payment of [PERSON_NAME] asks me for my zip code will u give us"
type textarea "x"
type textarea "Payment of [PERSON_NAME] asks me for my zip code will u give us"
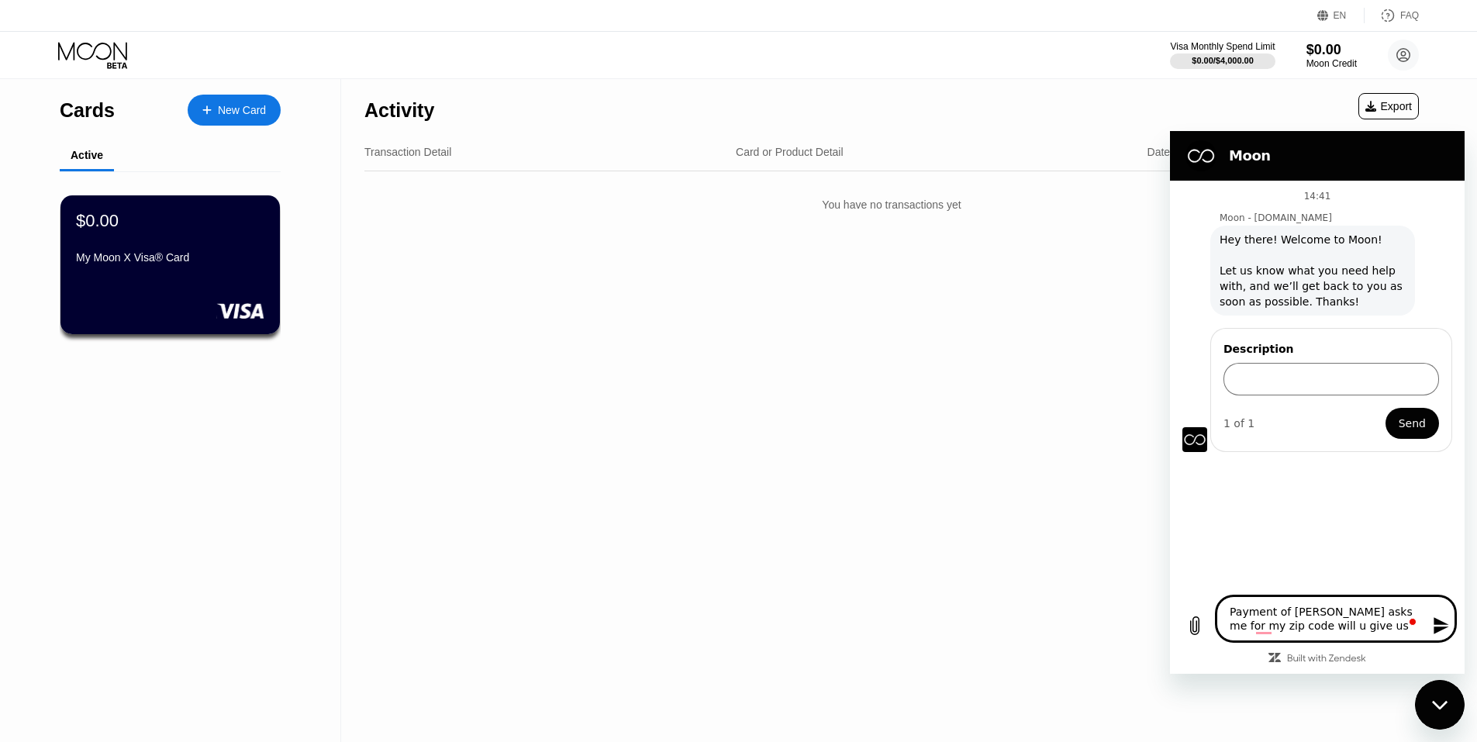
type textarea "x"
type textarea "Payment of [PERSON_NAME] asks me for my zip code. Will u give us"
type textarea "x"
click at [1338, 626] on textarea "Payment of [PERSON_NAME] asks me for my zip code. Will u give us" at bounding box center [1335, 618] width 239 height 45
type textarea "Payment of [PERSON_NAME] asks me for my zip code. Will u give us c"
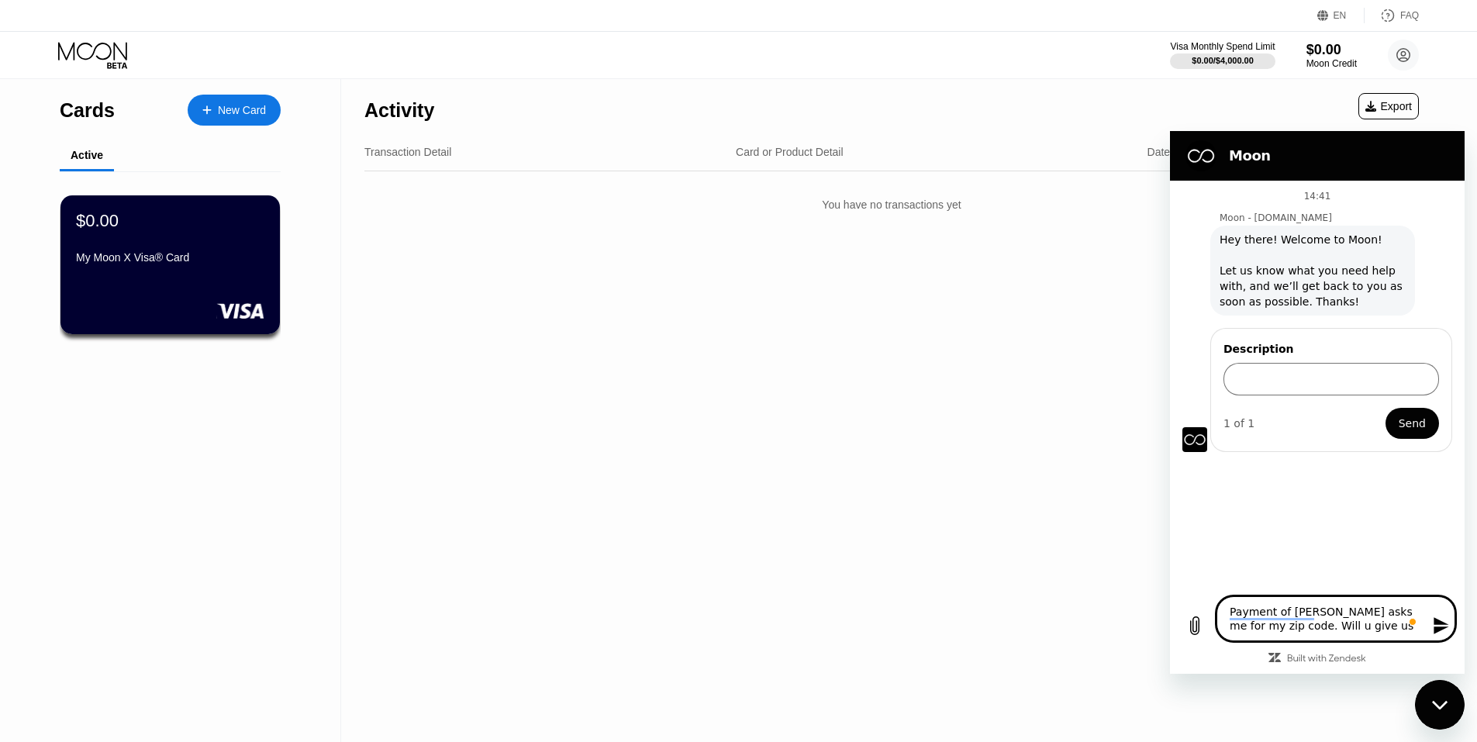
type textarea "x"
type textarea "Payment of [PERSON_NAME] asks me for my zip code. Will u give us cr"
type textarea "x"
type textarea "Payment of [PERSON_NAME] asks me for my zip code. Will u give us cre"
type textarea "x"
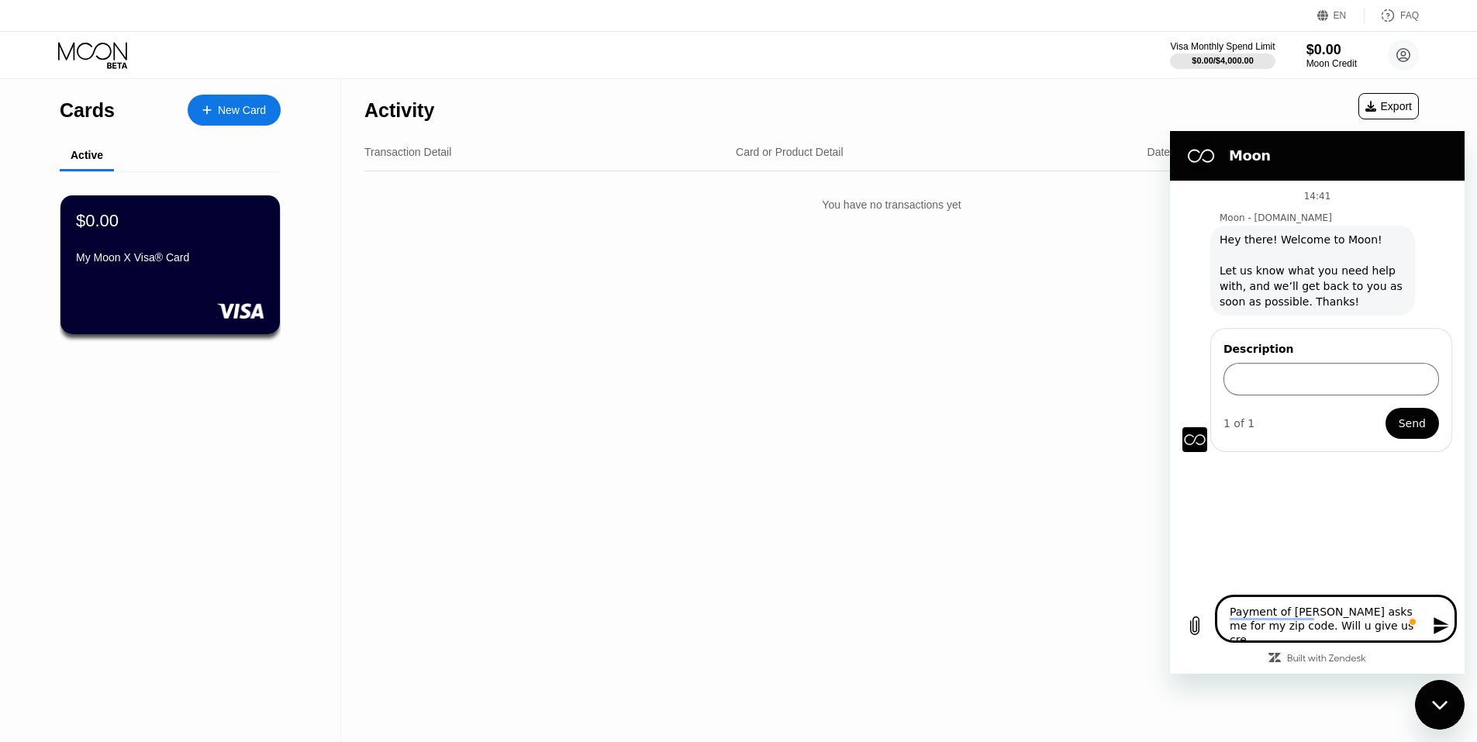
type textarea "Payment of [PERSON_NAME] asks me for my zip code. Will u give us cred"
type textarea "x"
type textarea "Payment of [PERSON_NAME] asks me for my zip code. Will u give us credi"
type textarea "x"
type textarea "Payment of [PERSON_NAME] asks me for my zip code. Will u give us cred"
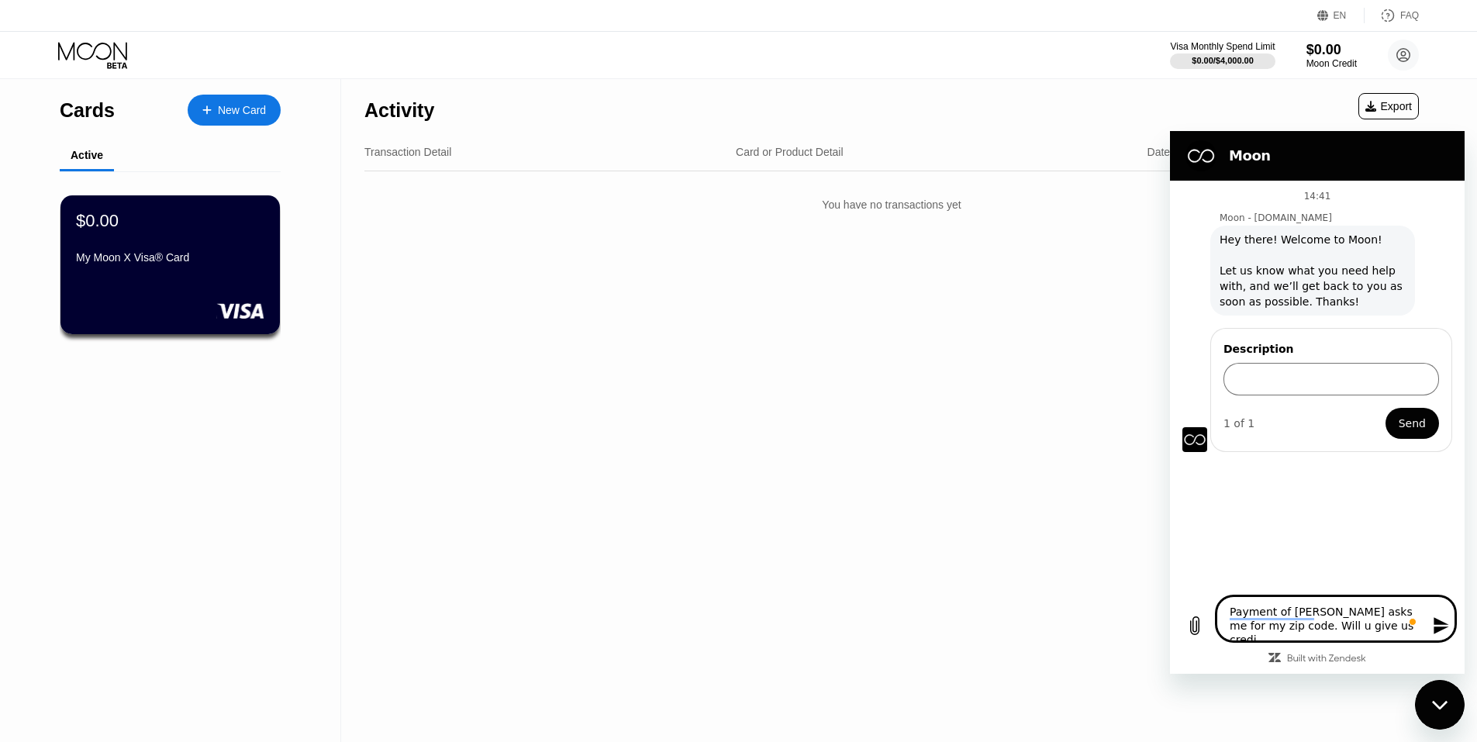
type textarea "x"
type textarea "Payment of [PERSON_NAME] asks me for my zip code. Will u give us cre"
type textarea "x"
type textarea "Payment of [PERSON_NAME] asks me for my zip code. Will u give us cr"
type textarea "x"
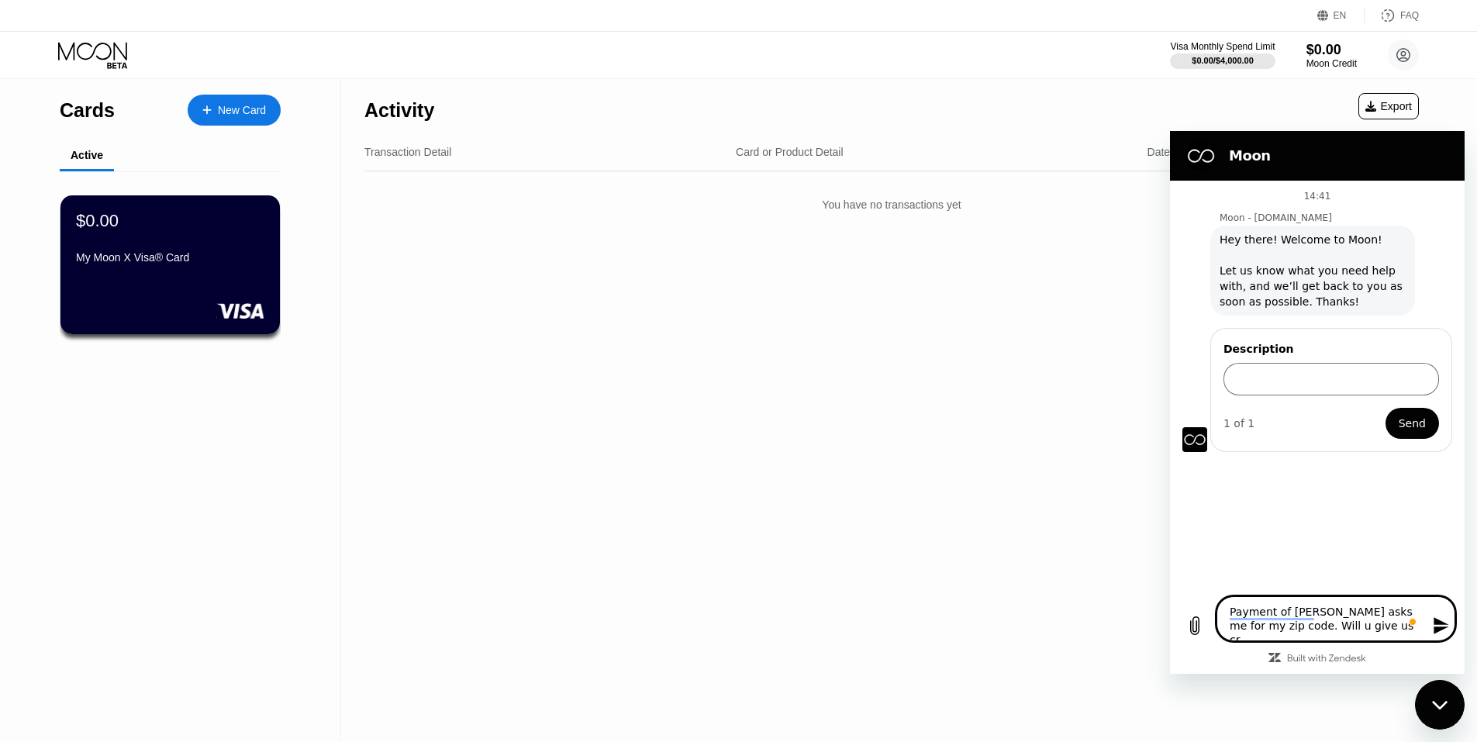
type textarea "Payment of [PERSON_NAME] asks me for my zip code. Will u give us c"
type textarea "x"
type textarea "Payment of [PERSON_NAME] asks me for my zip code. Will u give us"
type textarea "x"
type textarea "Payment of [PERSON_NAME] asks me for my zip code. Will u give us z"
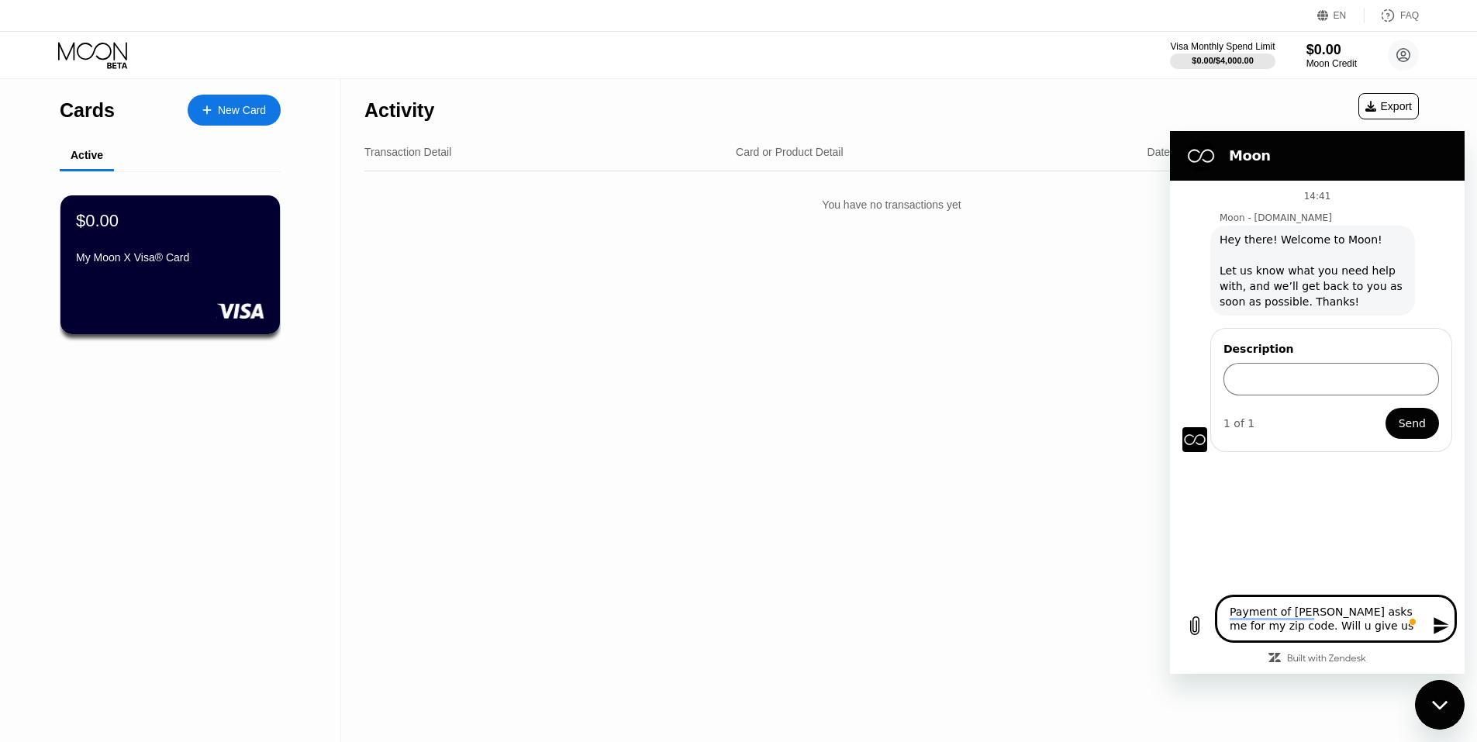
type textarea "x"
type textarea "Payment of [PERSON_NAME] asks me for my zip code. Will u give us zi"
type textarea "x"
type textarea "Payment of [PERSON_NAME] asks me for my zip code. Will u give us zip"
type textarea "x"
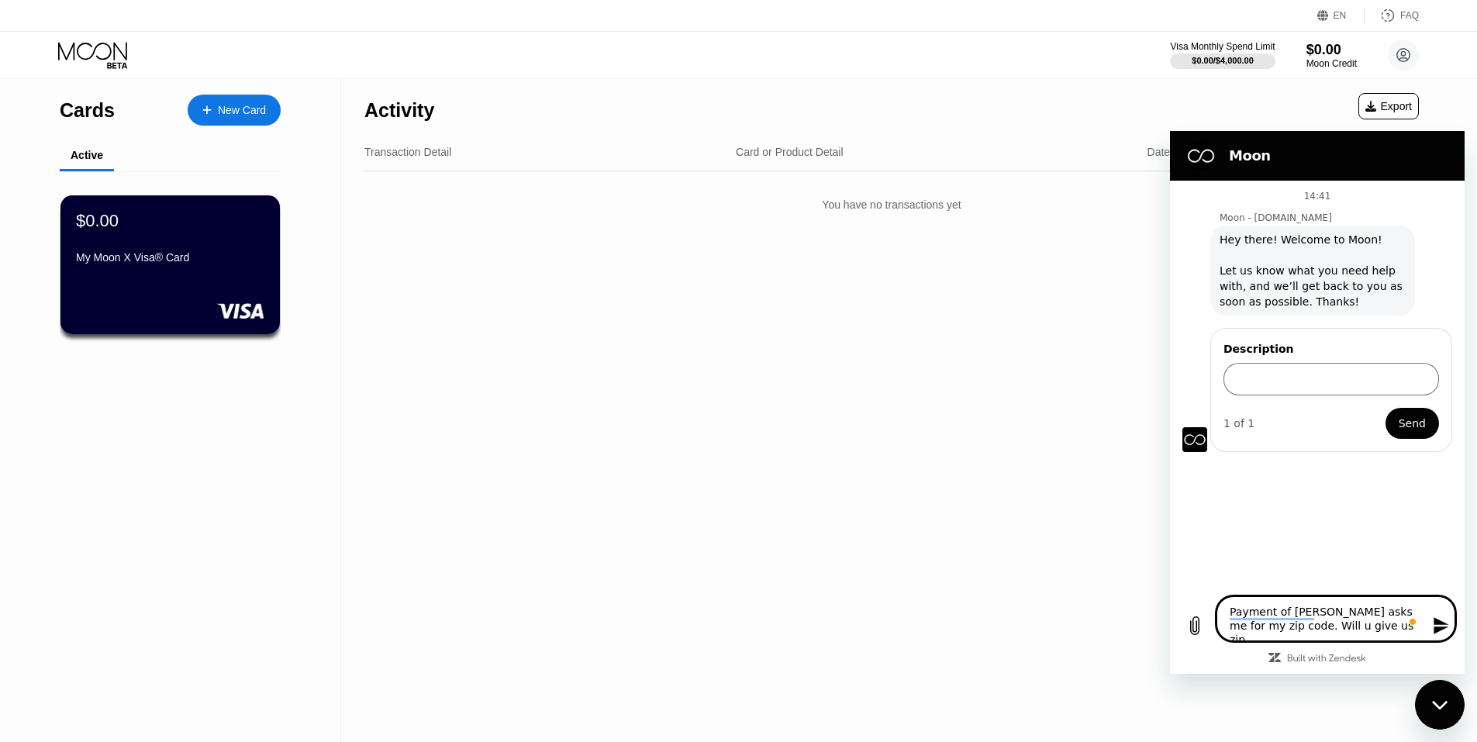
type textarea "Payment of [PERSON_NAME] asks me for my zip code. Will u give us zip"
type textarea "x"
type textarea "Payment of [PERSON_NAME] asks me for my zip code. Will u give us zip c"
type textarea "x"
type textarea "Payment of [PERSON_NAME] asks me for my zip code. Will u give us zip co"
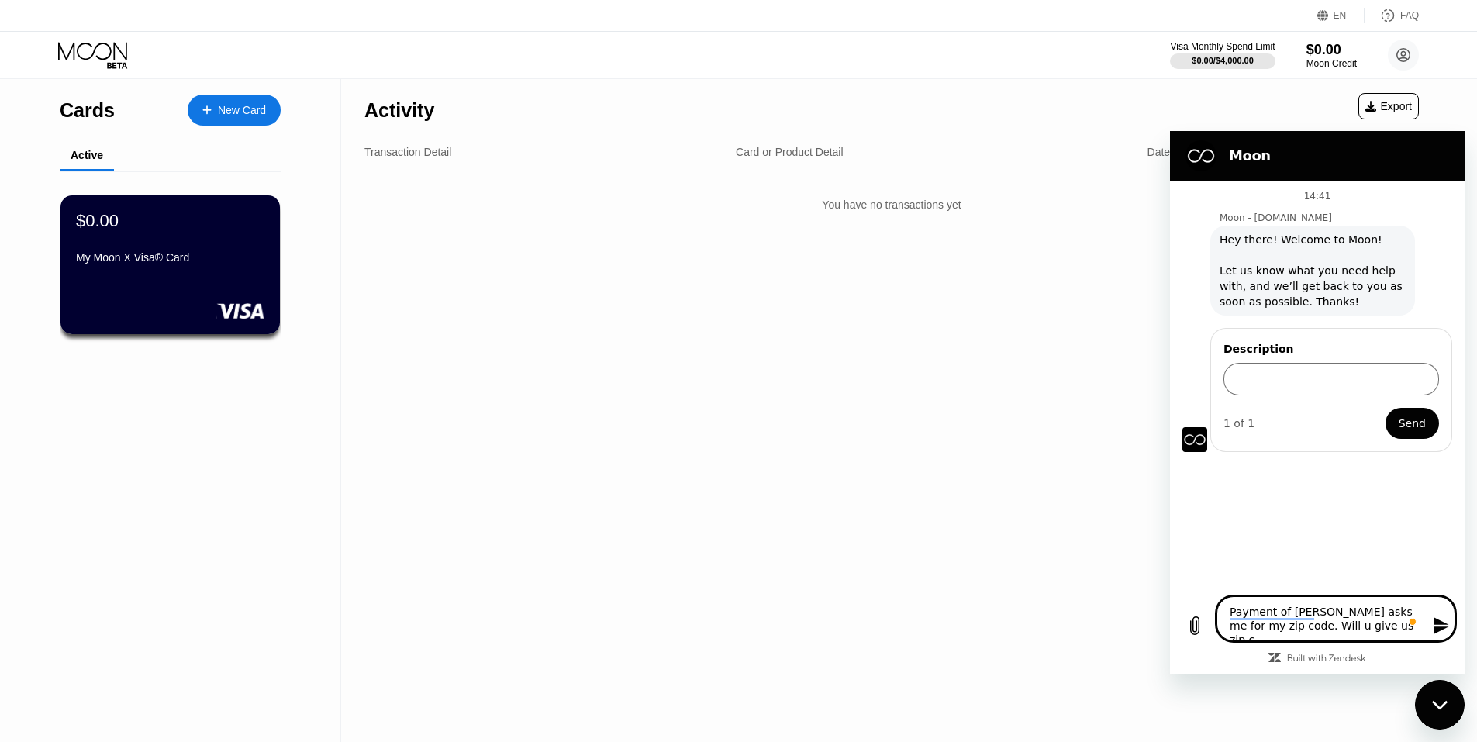
type textarea "x"
type textarea "Payment of [PERSON_NAME] asks me for my zip code. Will u give us zip cod"
type textarea "x"
type textarea "Payment of [PERSON_NAME] asks me for my zip code. Will u give us zip code"
type textarea "x"
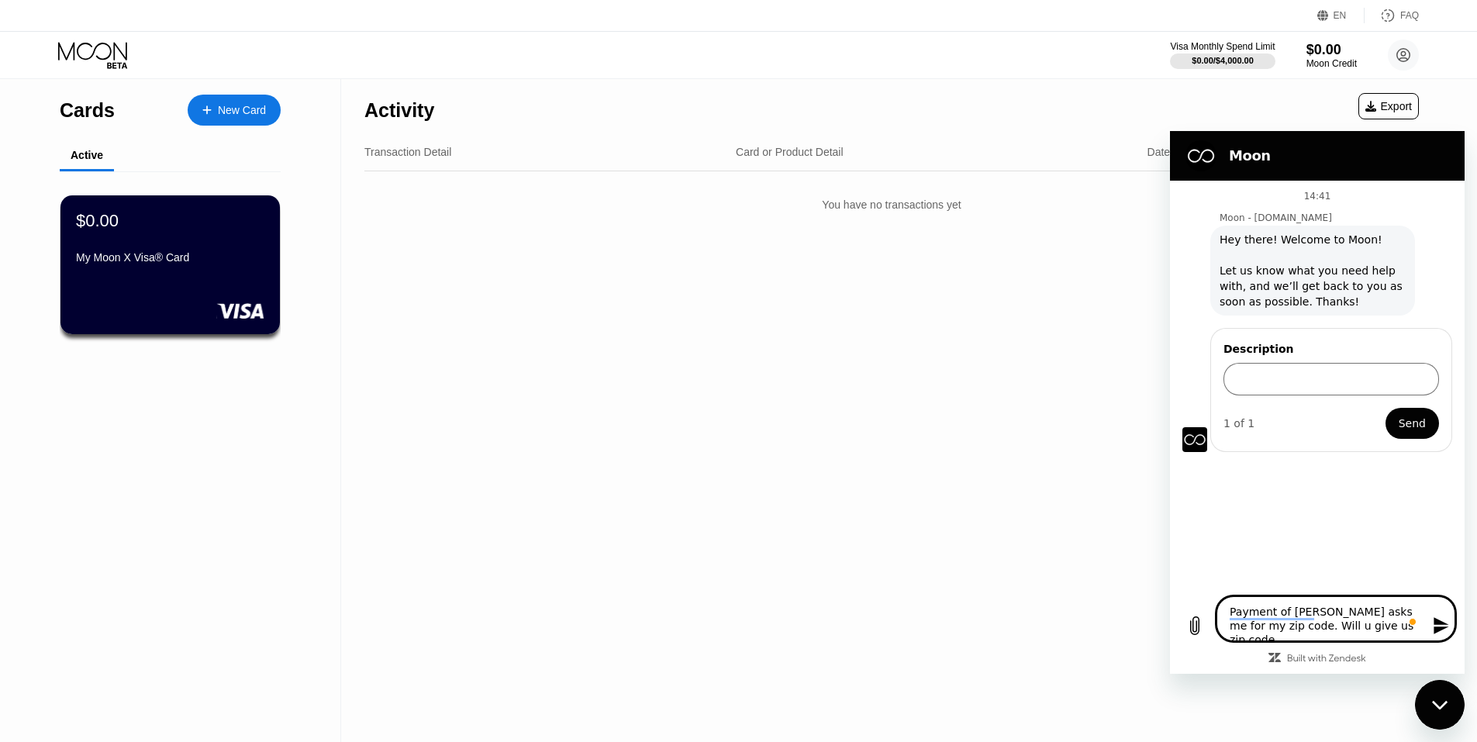
type textarea "Payment of [PERSON_NAME] asks me for my zip code. Will u give us zip code"
type textarea "x"
type textarea "Payment of [PERSON_NAME] asks me for my zip code. Will u give us zip code ?"
type textarea "x"
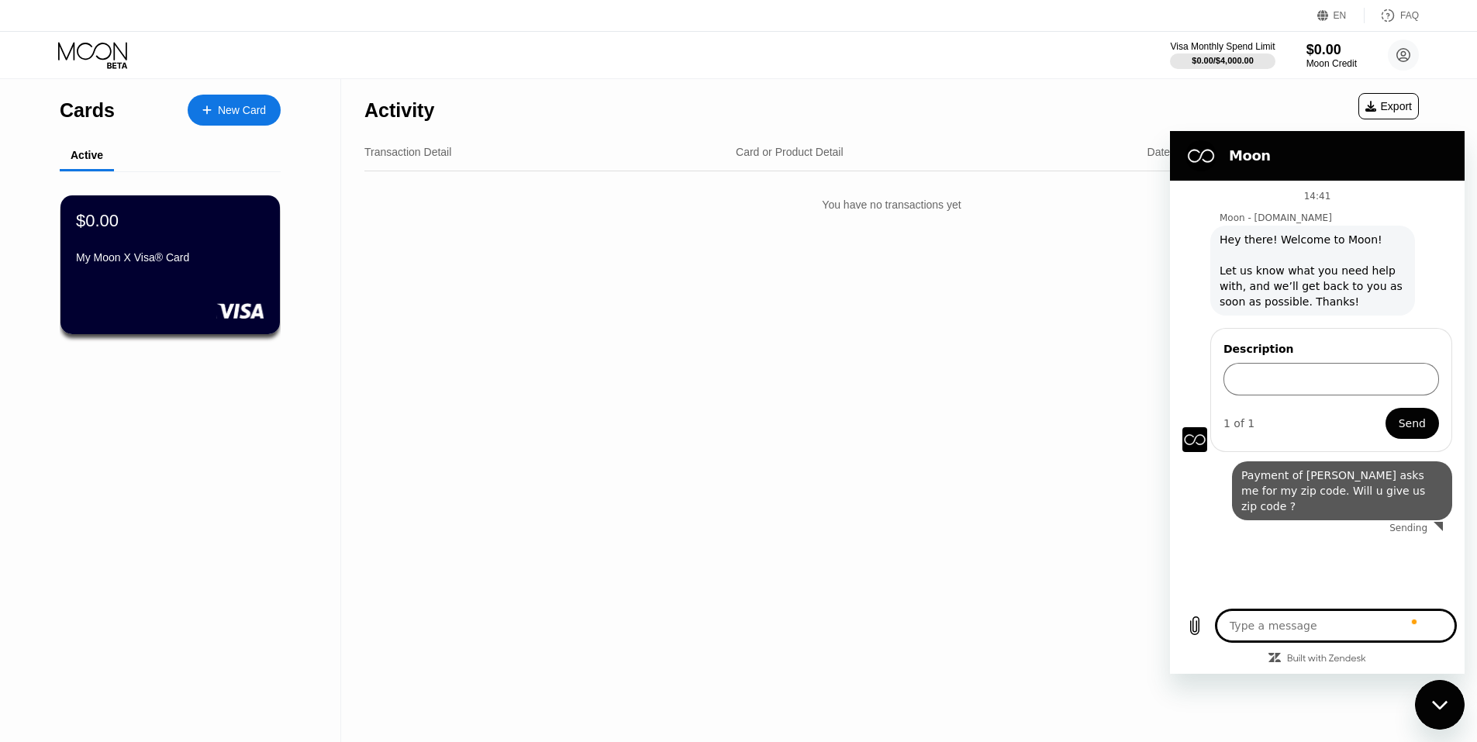
type textarea "x"
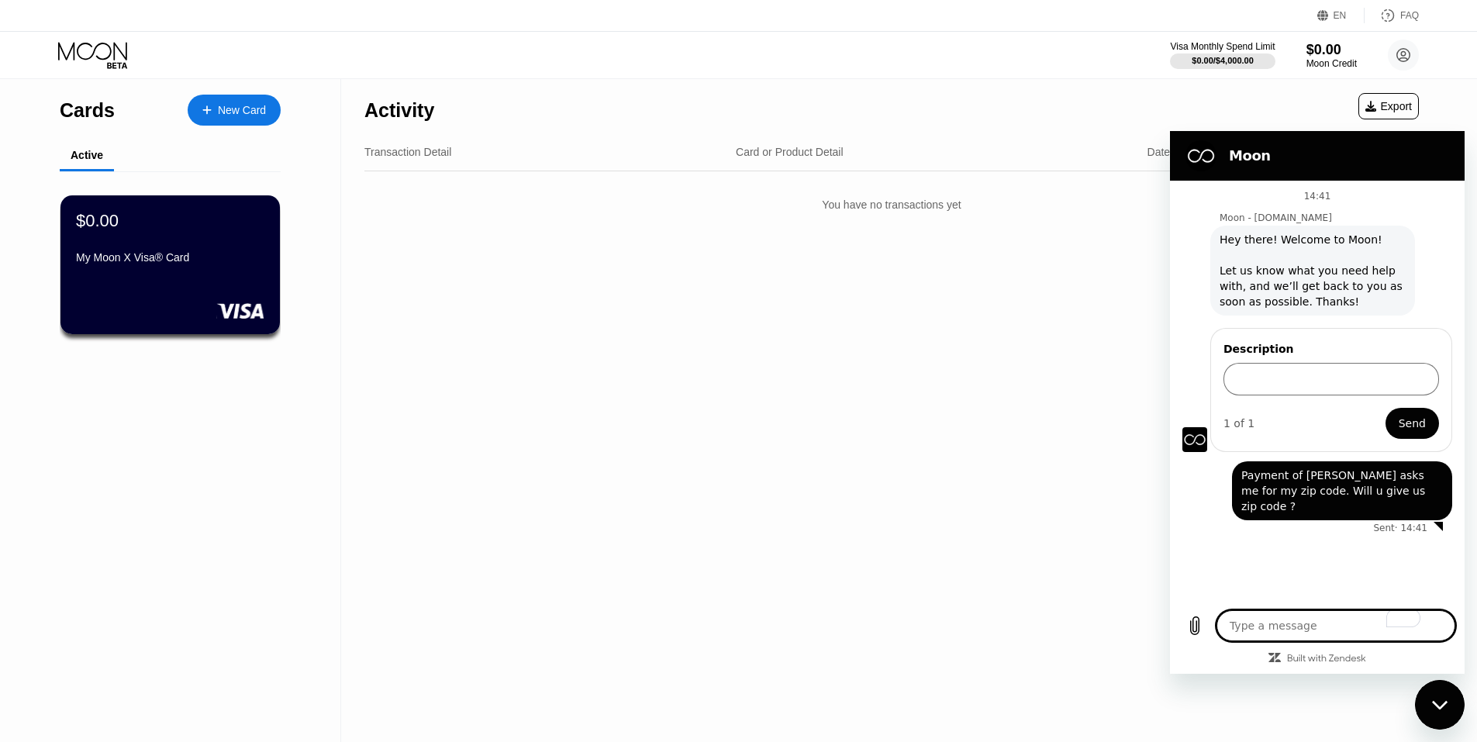
click at [1322, 474] on span "Payment of [PERSON_NAME] asks me for my zip code. Will u give us zip code ?" at bounding box center [1342, 490] width 202 height 47
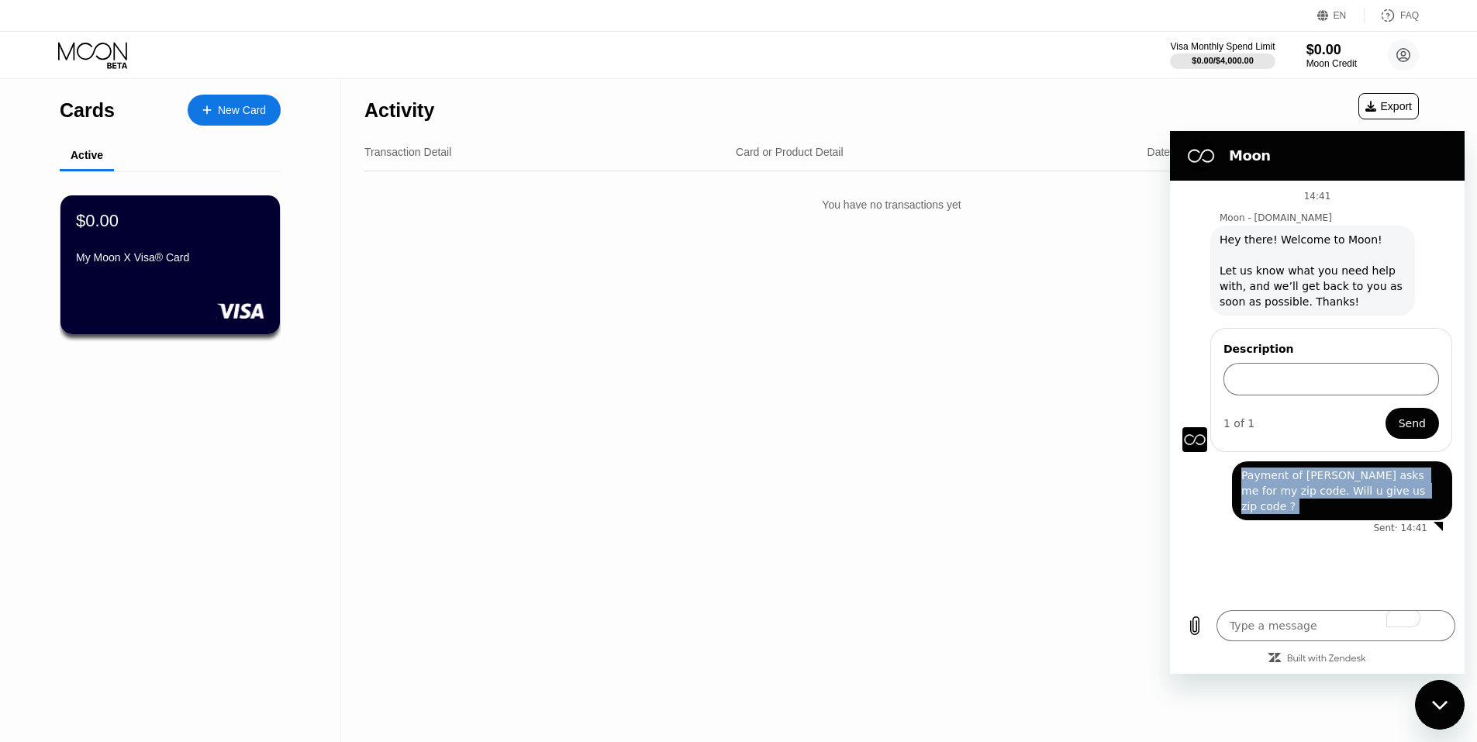
click at [1322, 474] on span "Payment of [PERSON_NAME] asks me for my zip code. Will u give us zip code ?" at bounding box center [1342, 490] width 202 height 47
copy span "Payment of [PERSON_NAME] asks me for my zip code. Will u give us zip code ?"
click at [1303, 366] on input "Description" at bounding box center [1330, 379] width 215 height 33
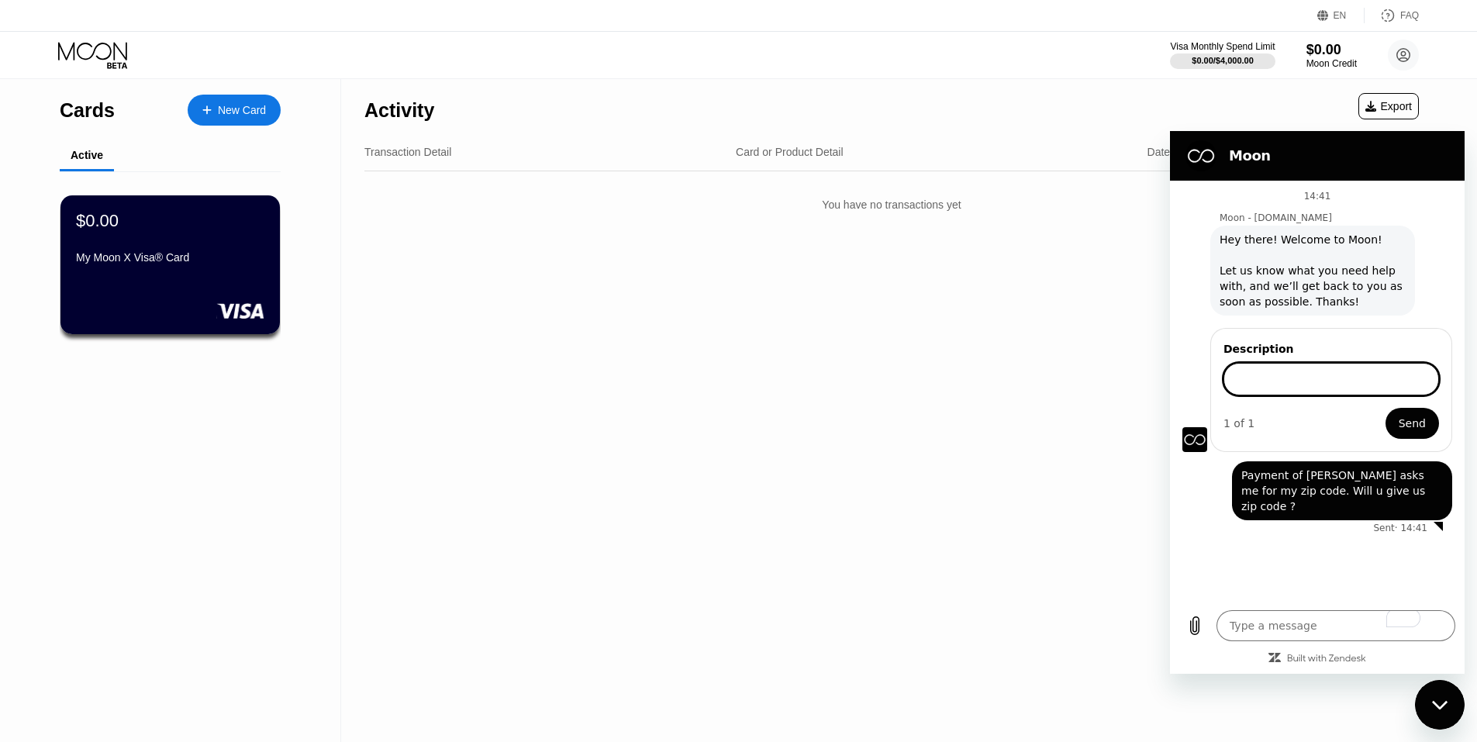
paste input "Payment of [PERSON_NAME] asks me for my zip code. Will u give us zip code ?"
type input "Payment of [PERSON_NAME] asks me for my zip code. Will u give us zip code ?"
click at [1408, 427] on span "Send" at bounding box center [1411, 423] width 27 height 19
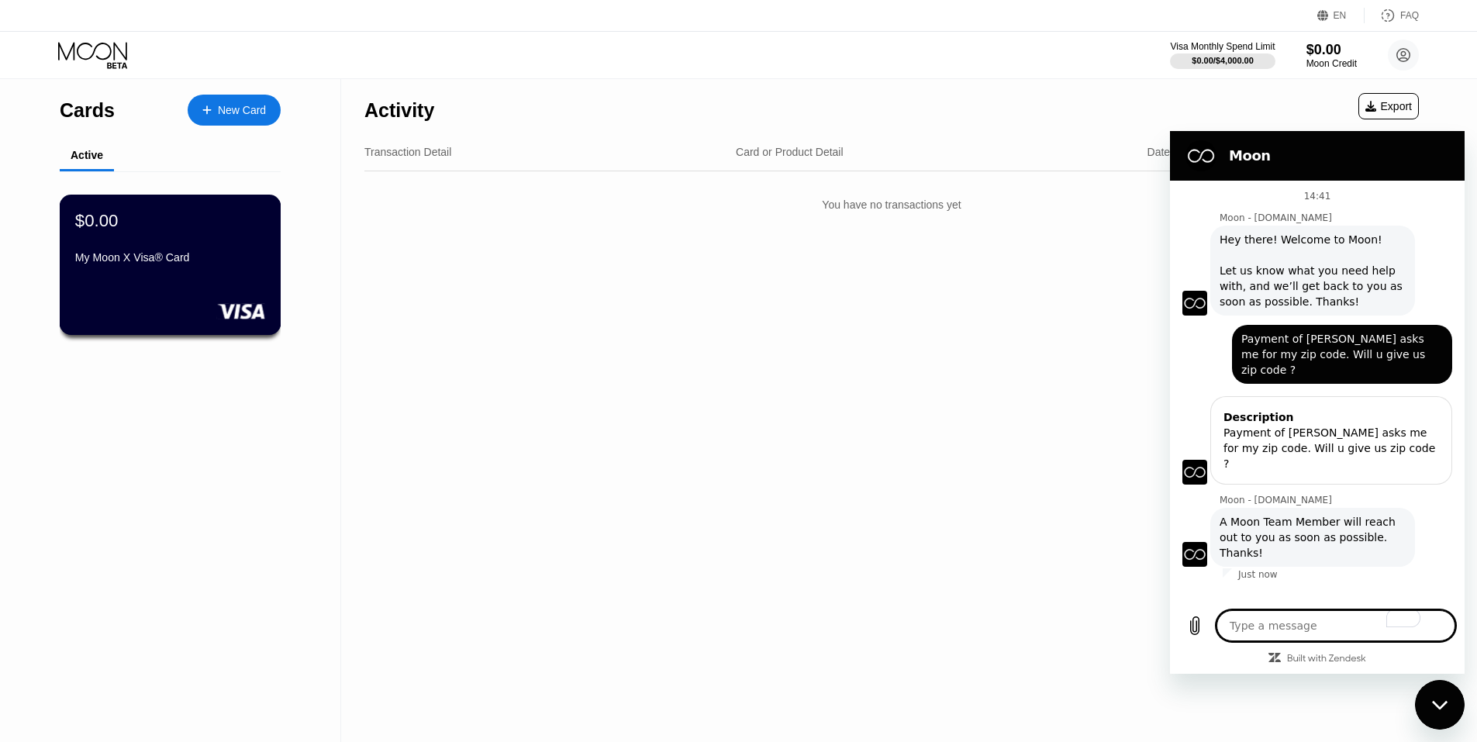
click at [188, 240] on div "$0.00 My Moon X Visa® Card" at bounding box center [170, 240] width 190 height 60
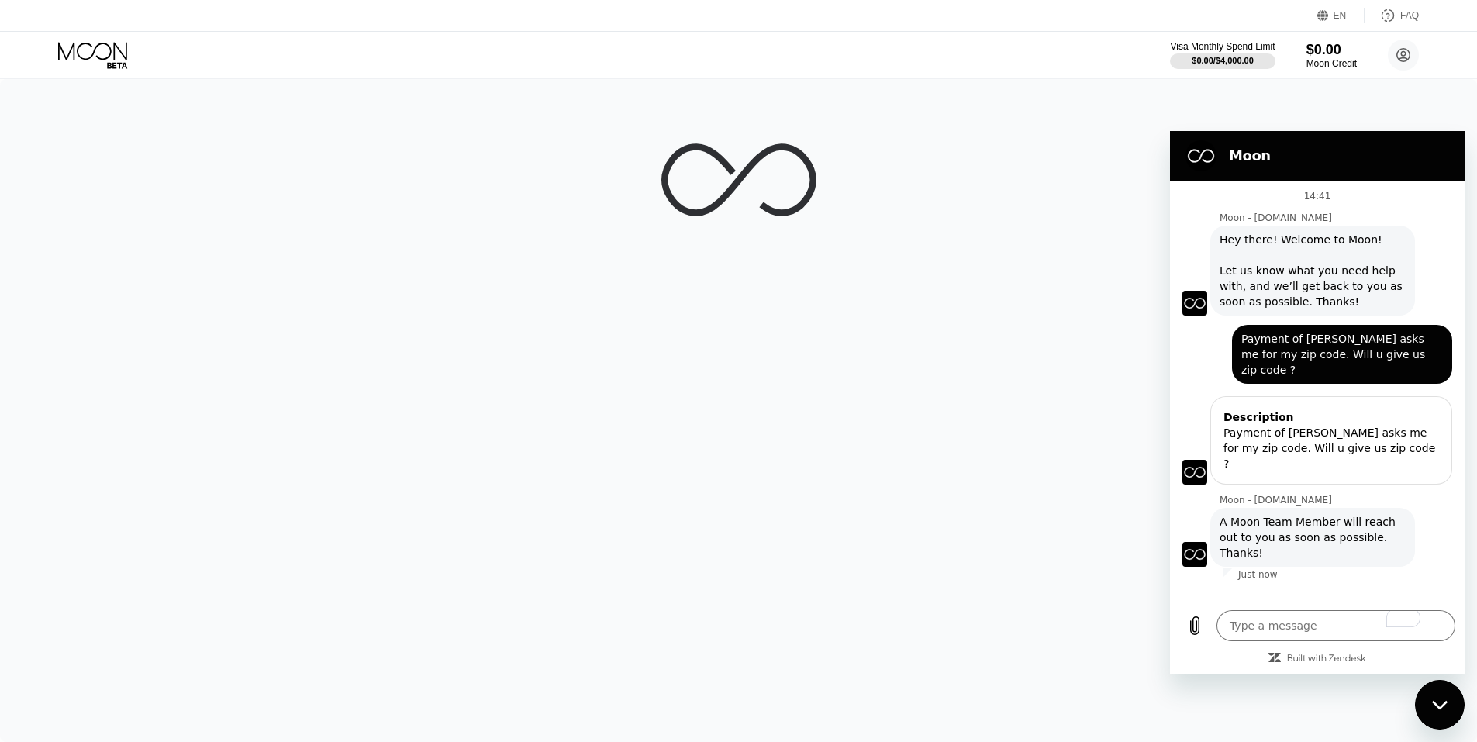
click at [1049, 319] on div at bounding box center [738, 410] width 1477 height 663
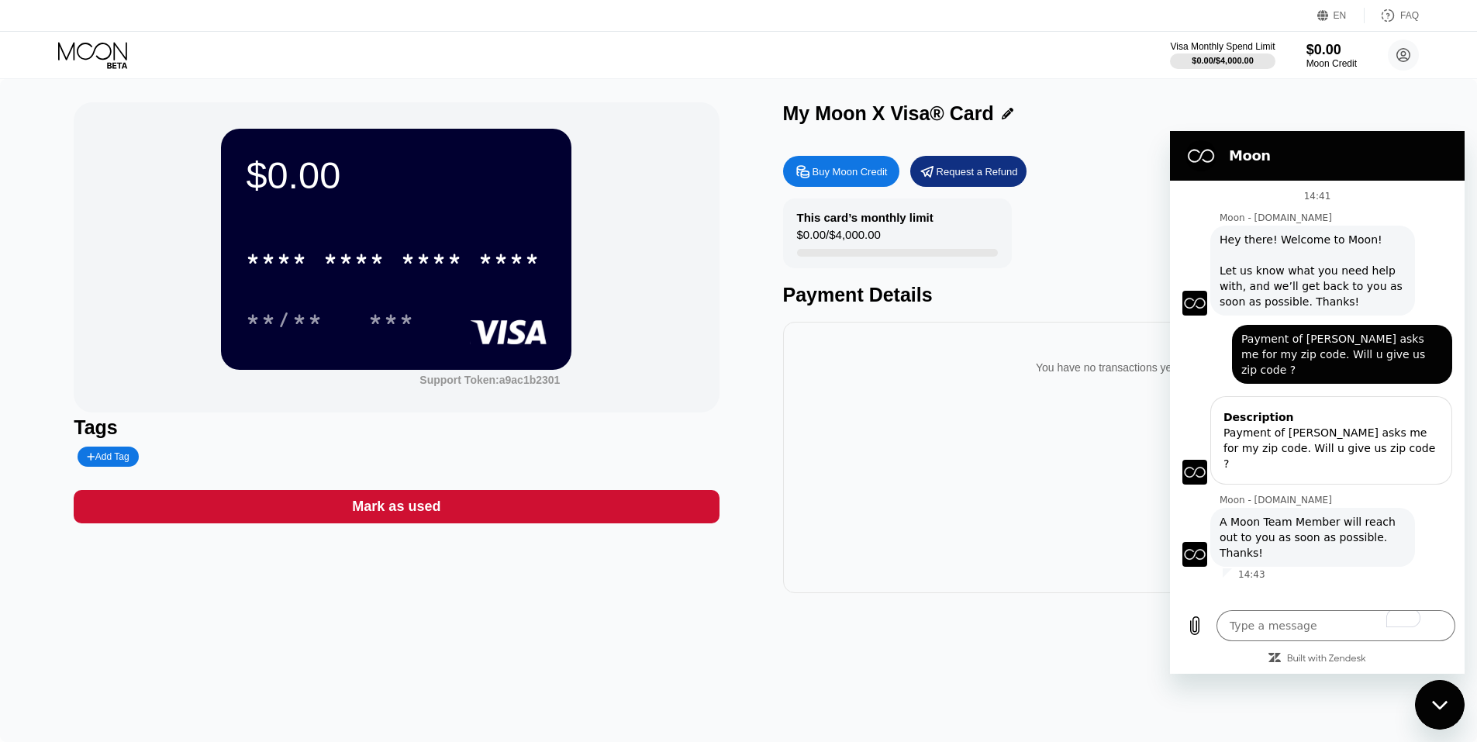
click at [108, 449] on div "Tags Add Tag" at bounding box center [396, 441] width 645 height 50
click at [113, 450] on div "Add Tag" at bounding box center [108, 456] width 60 height 20
click at [229, 458] on icon at bounding box center [233, 456] width 9 height 9
click at [1071, 256] on div "This card’s monthly limit $0.00 / $4,000.00 Payment Details" at bounding box center [1105, 252] width 645 height 108
click at [1425, 706] on div "Close messaging window" at bounding box center [1439, 704] width 47 height 47
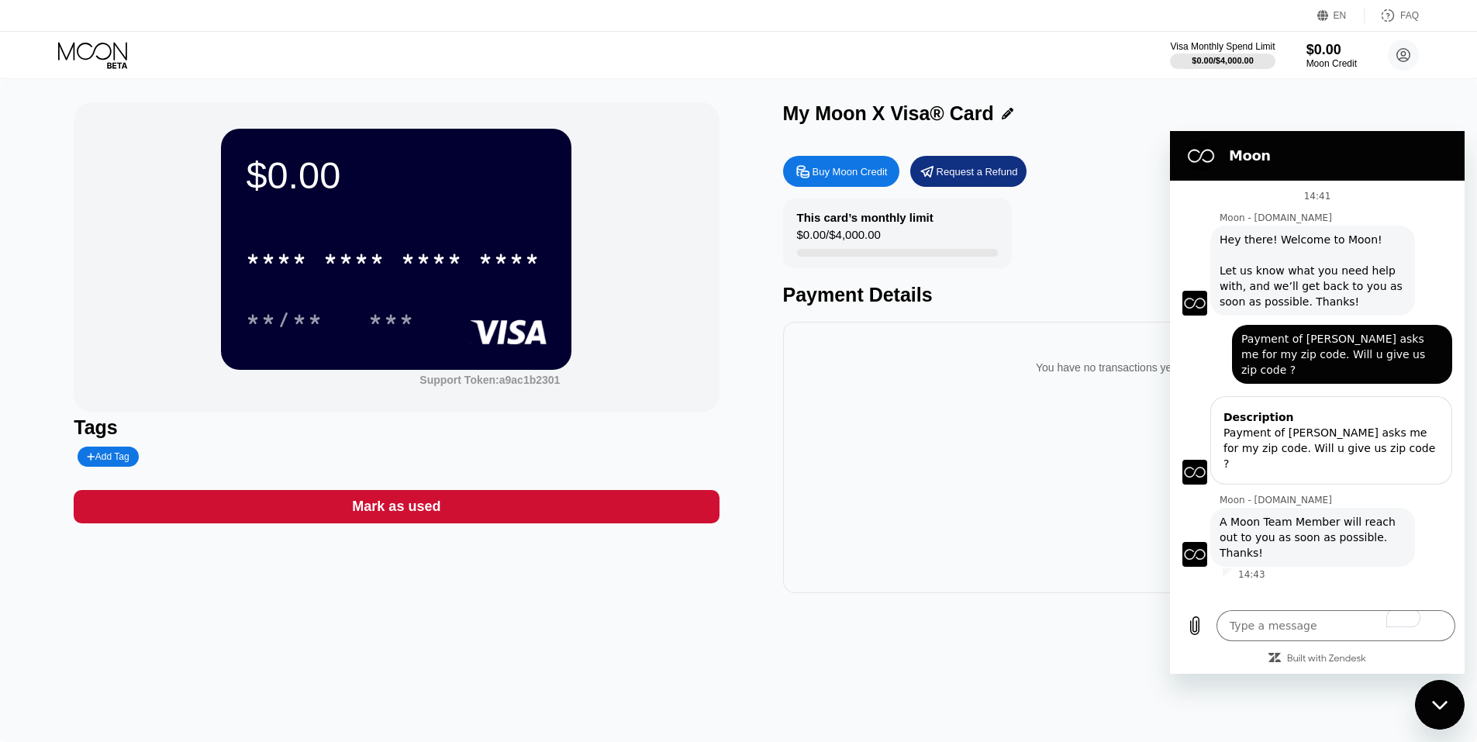
type textarea "x"
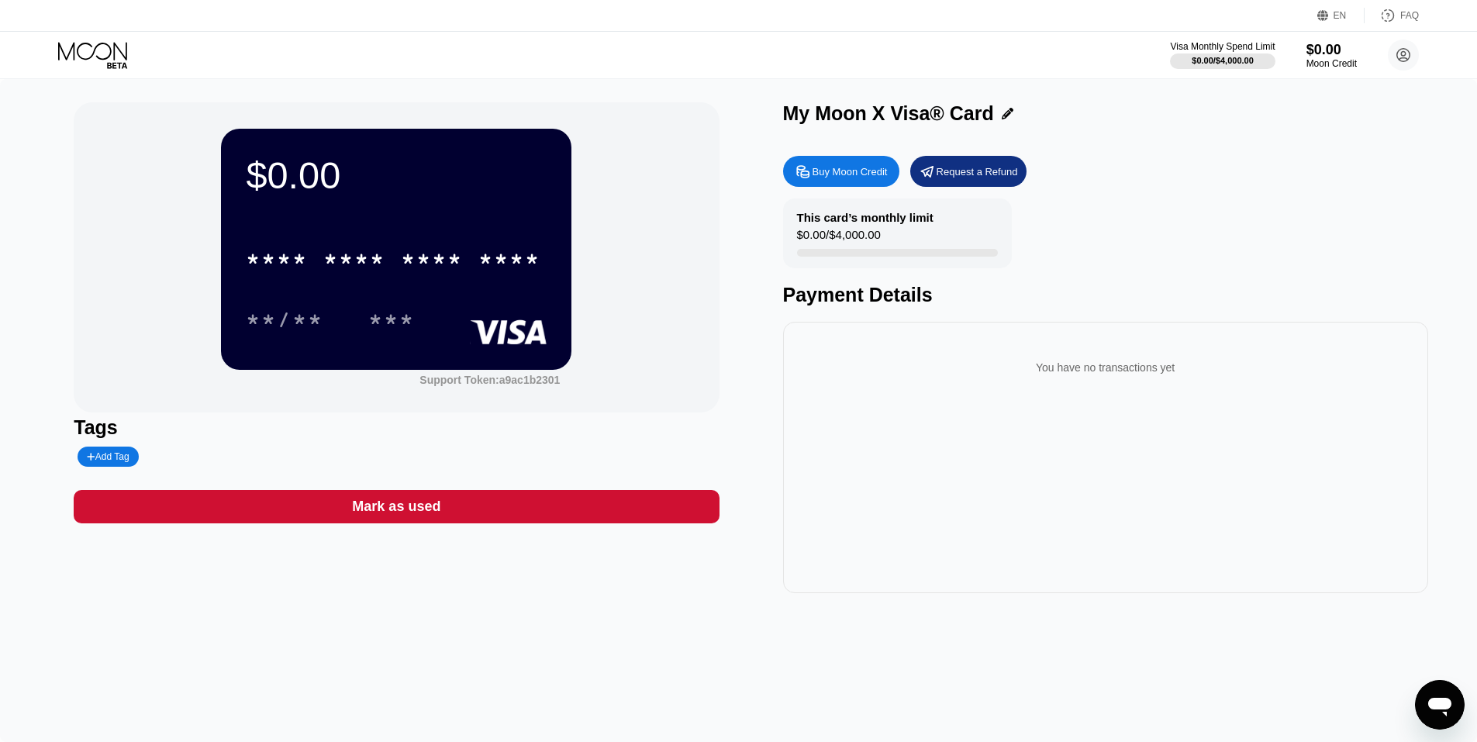
click at [874, 182] on div "Buy Moon Credit" at bounding box center [841, 171] width 116 height 31
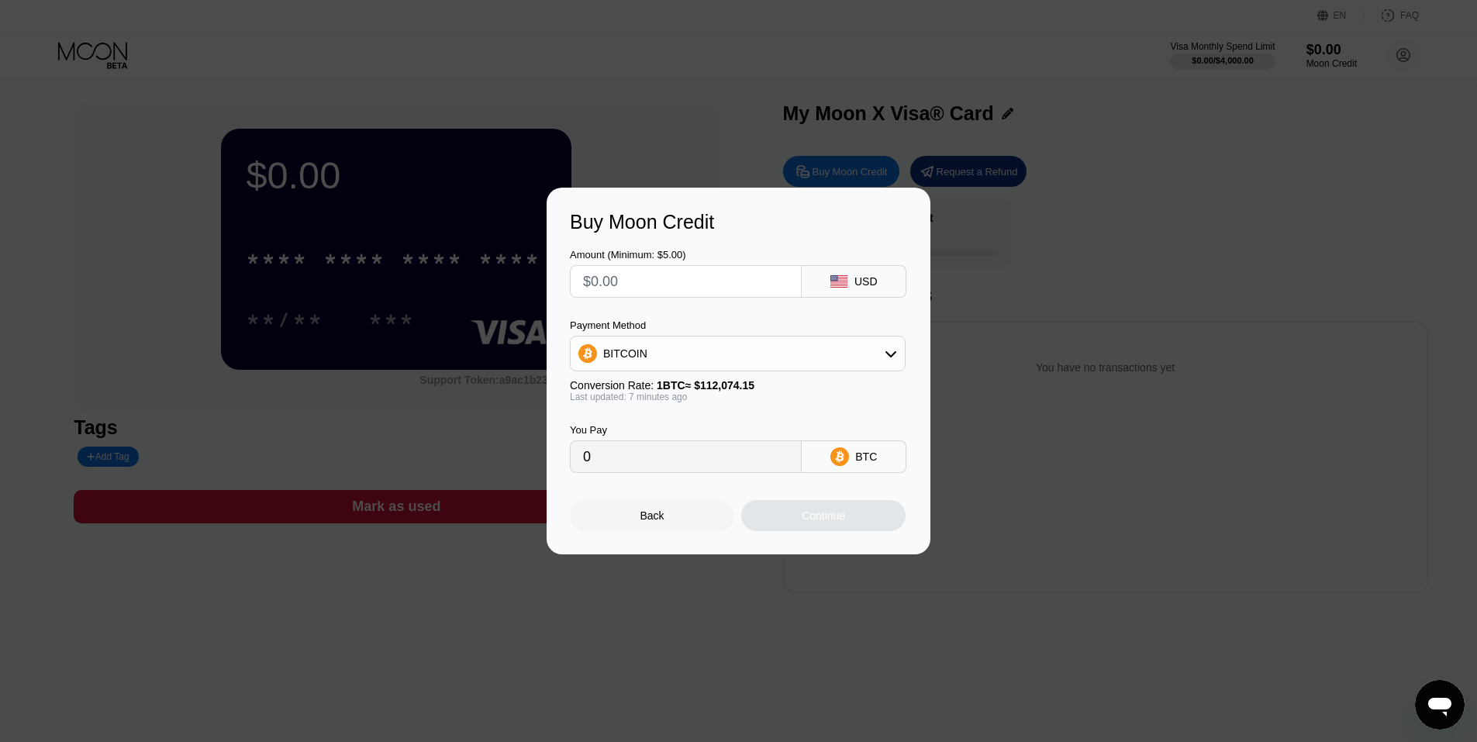
click at [885, 351] on icon at bounding box center [890, 353] width 12 height 12
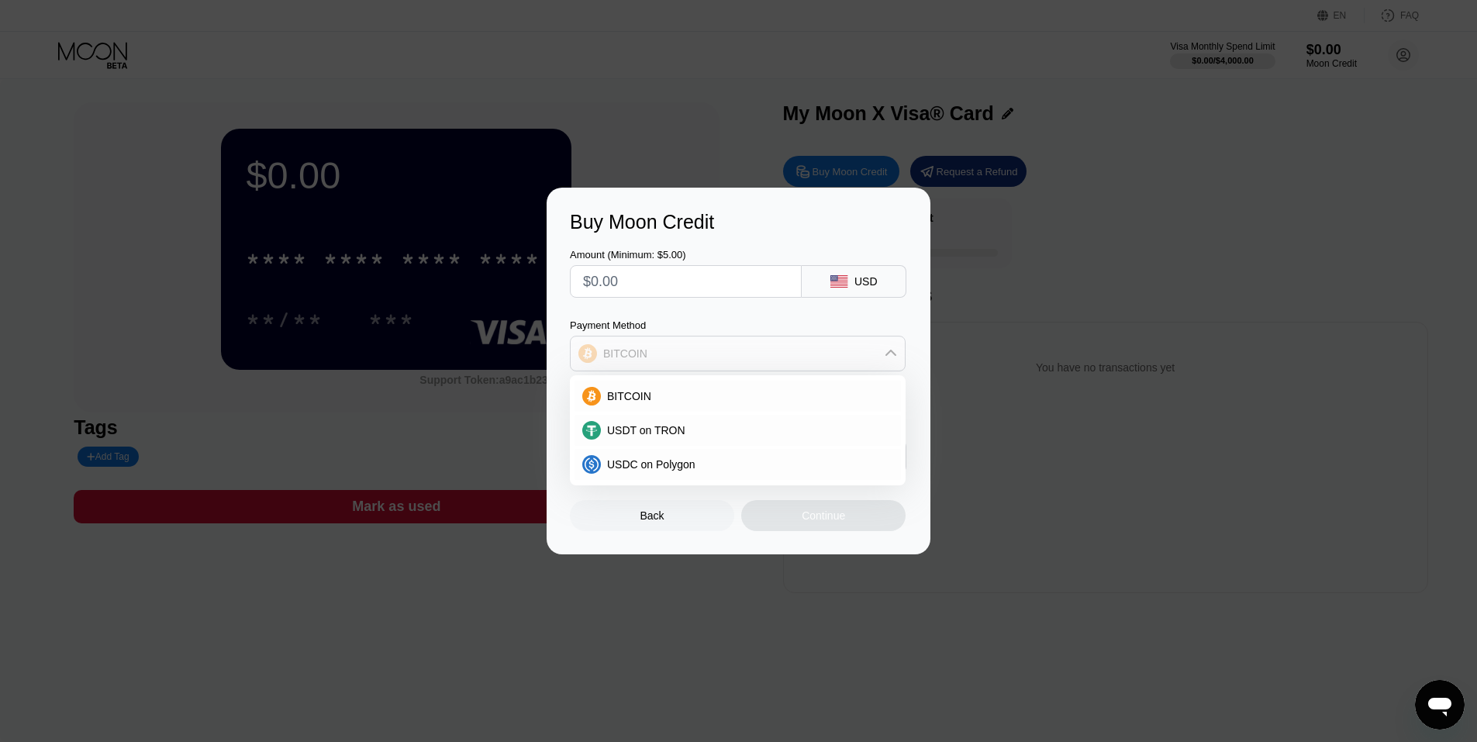
click at [885, 351] on icon at bounding box center [890, 353] width 12 height 12
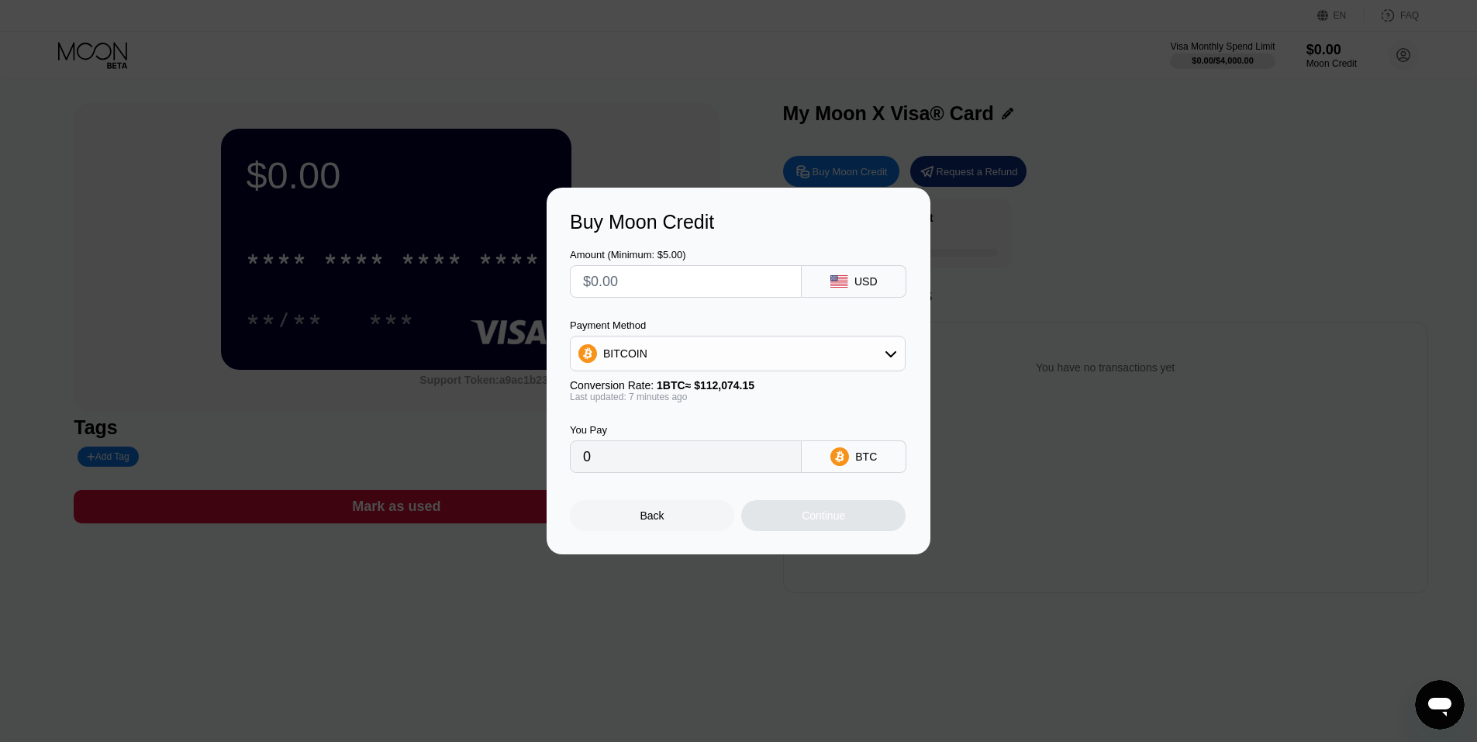
click at [615, 282] on input "text" at bounding box center [685, 281] width 205 height 31
type input "$20"
type input "0.00017847"
type input "$2"
type input "0.00001785"
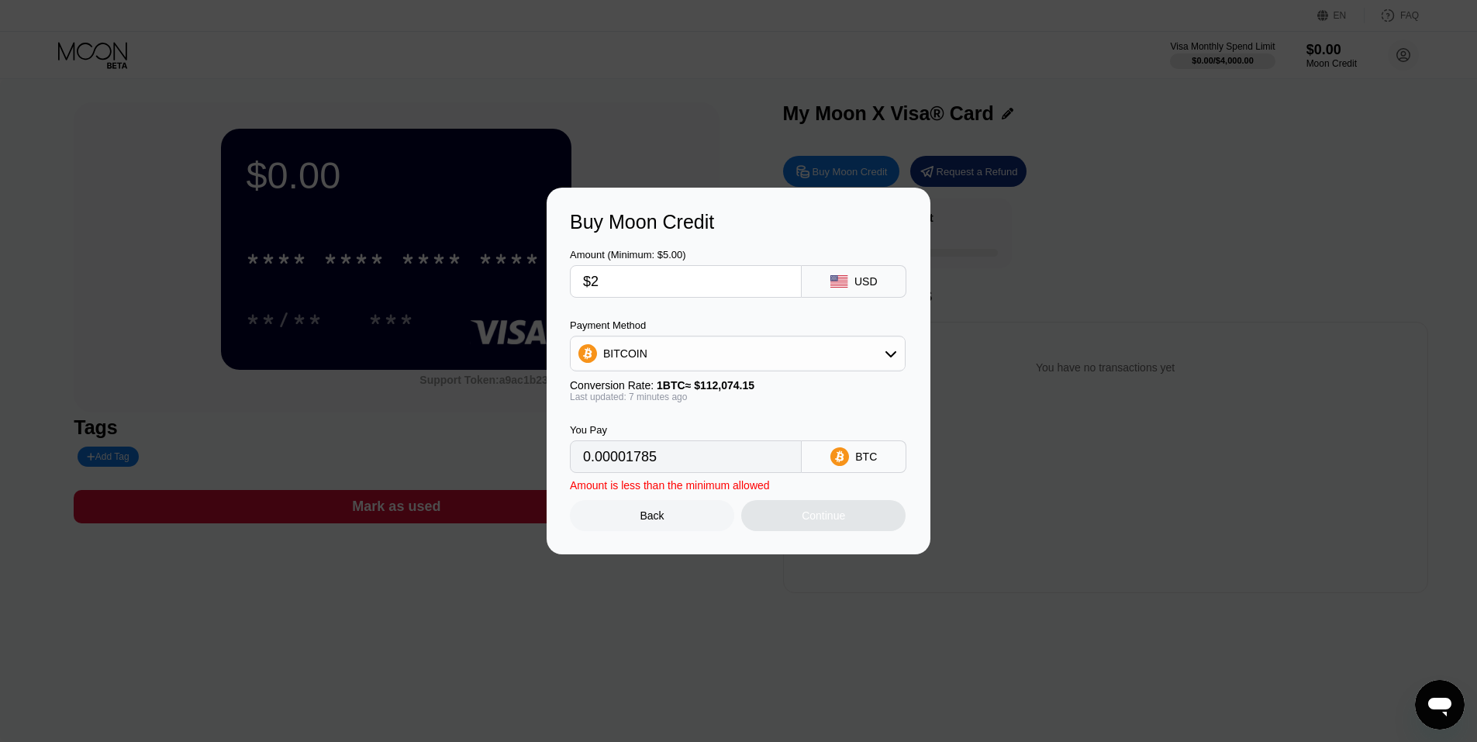
type input "$21"
type input "0.00018739"
type input "$21"
click at [834, 460] on icon at bounding box center [839, 456] width 19 height 19
click at [846, 460] on icon at bounding box center [839, 456] width 19 height 19
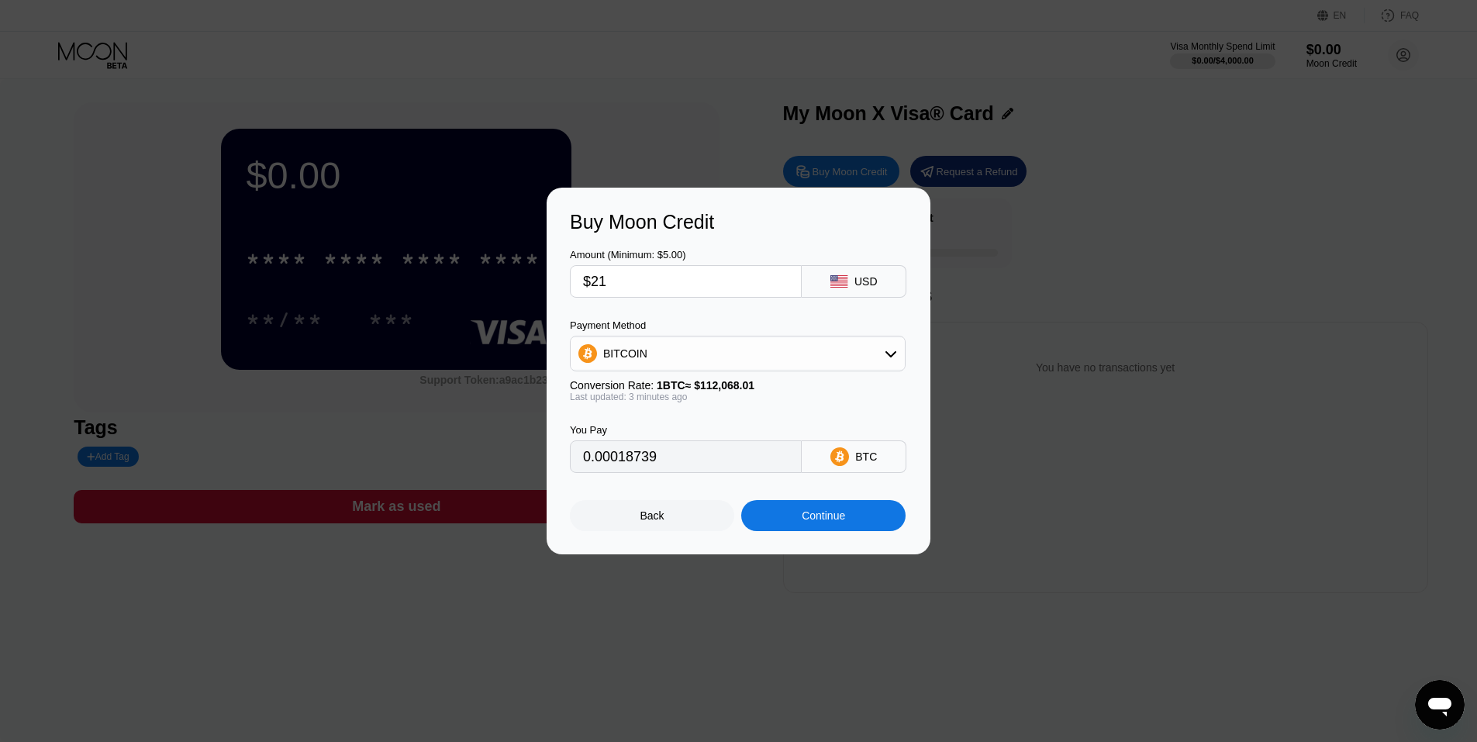
type input "0.00018741"
type textarea "x"
type input "0.00018741"
